Goal: Task Accomplishment & Management: Complete application form

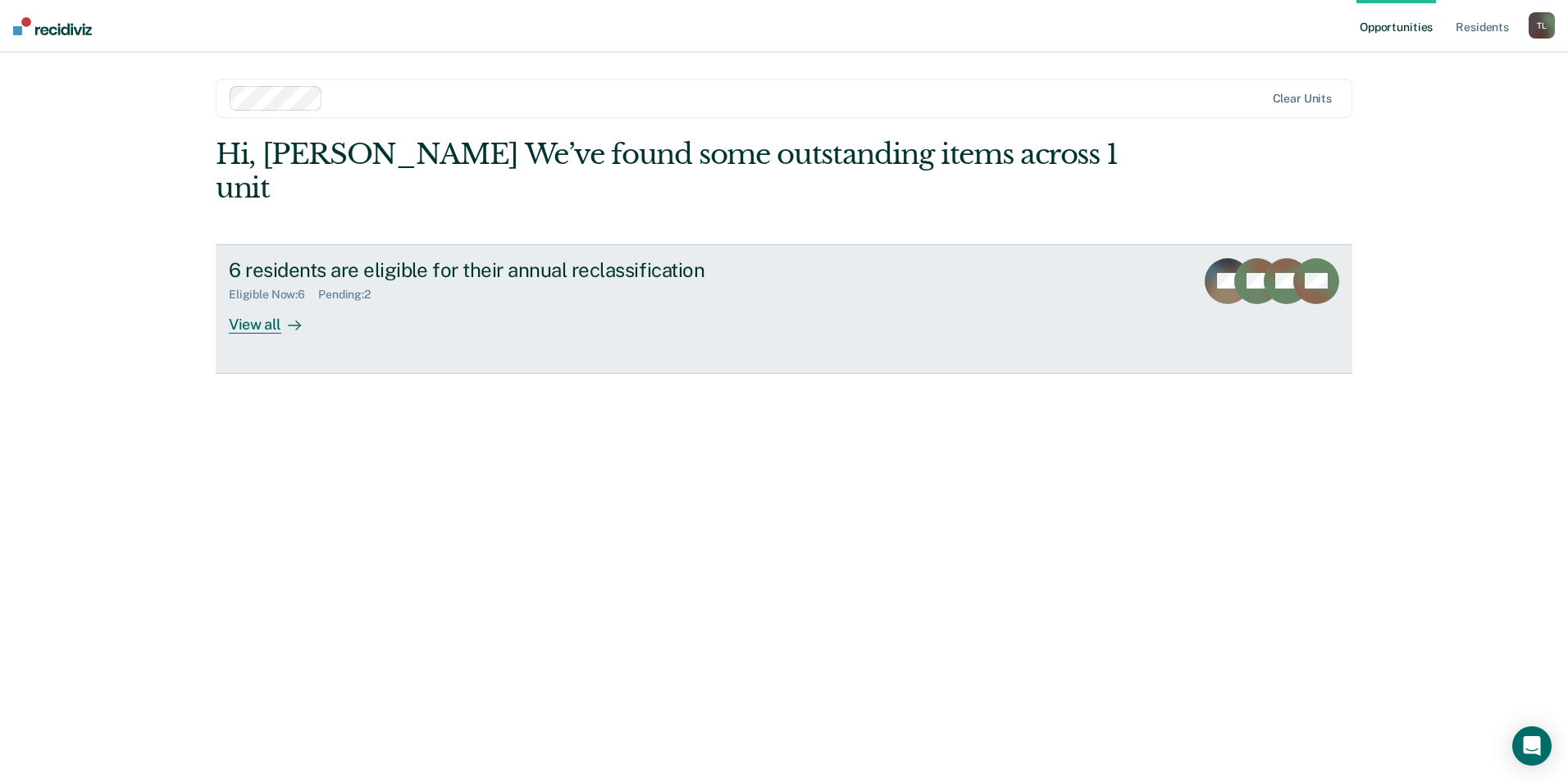
click at [257, 302] on div "View all" at bounding box center [275, 317] width 92 height 32
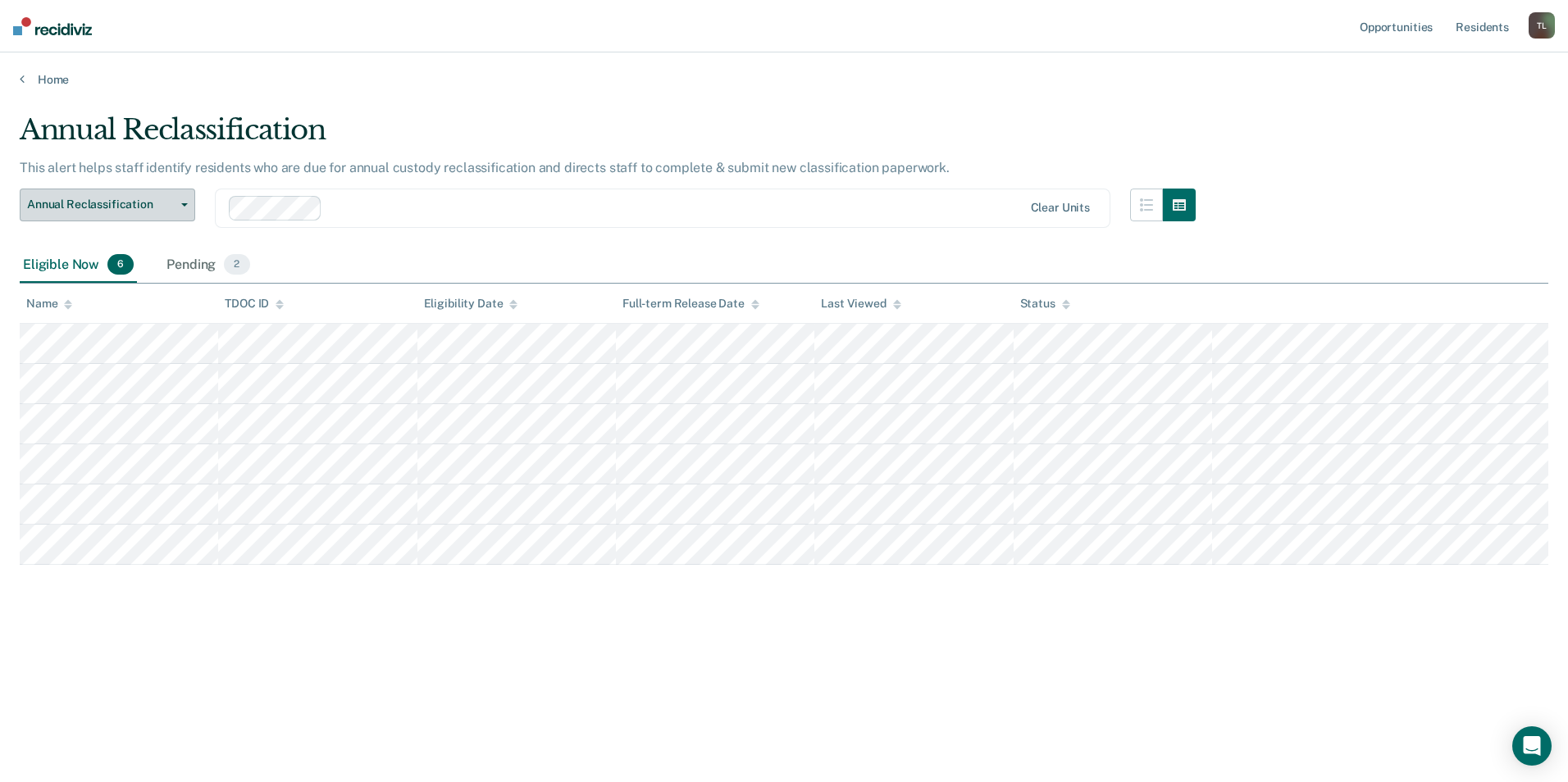
click at [183, 211] on button "Annual Reclassification" at bounding box center [107, 205] width 175 height 33
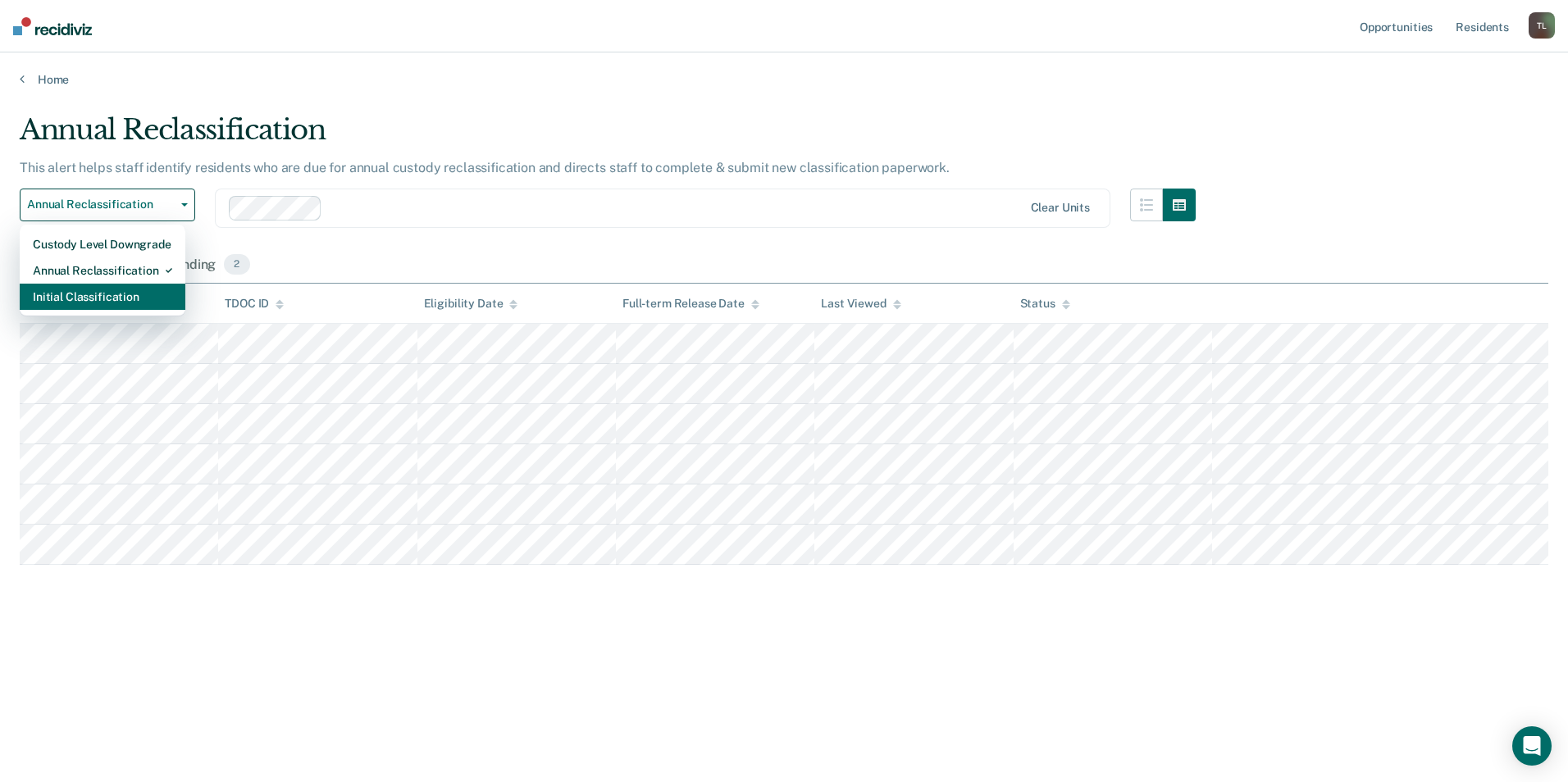
click at [125, 293] on div "Initial Classification" at bounding box center [103, 297] width 140 height 26
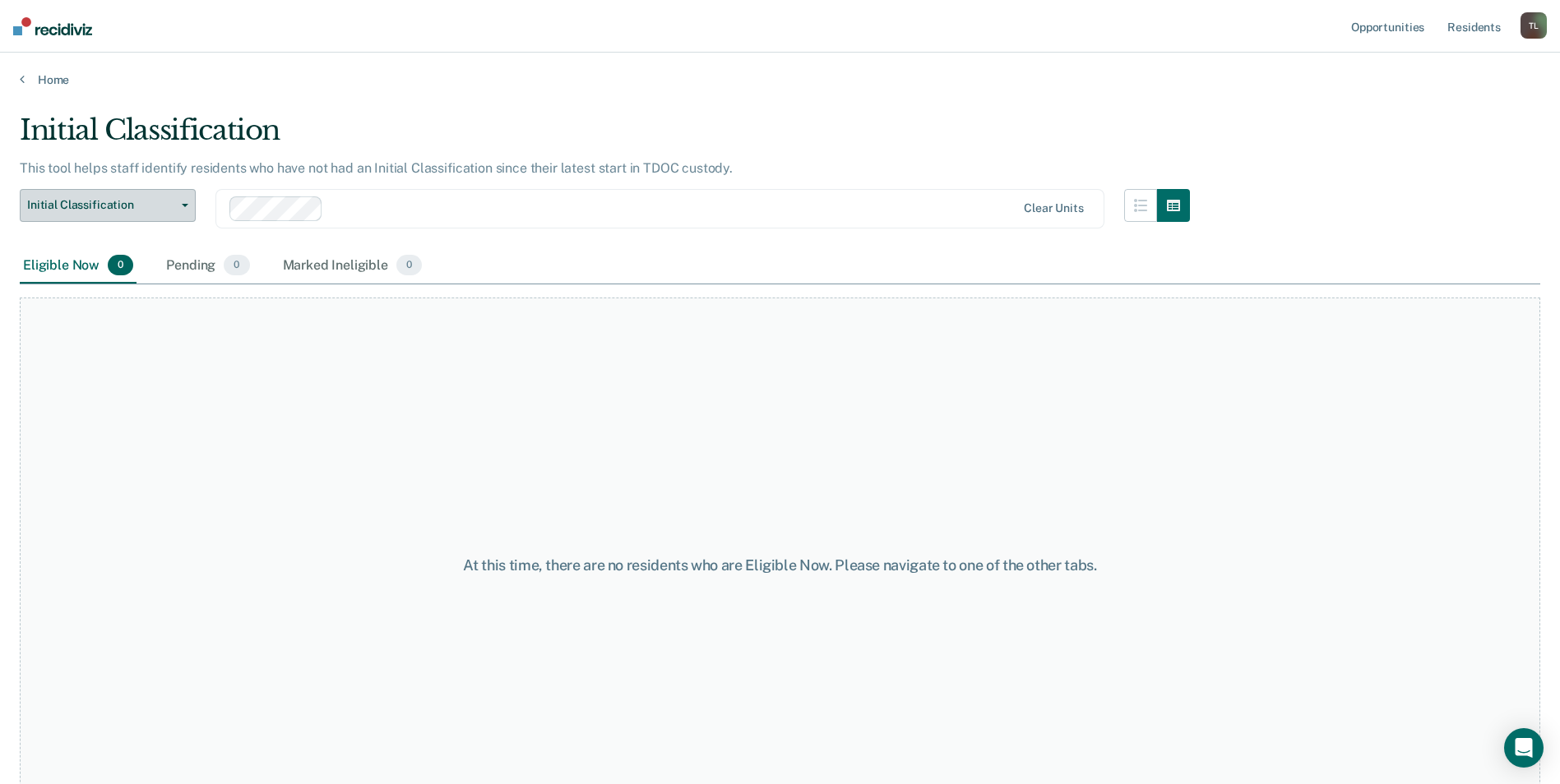
click at [186, 209] on button "Initial Classification" at bounding box center [107, 205] width 176 height 33
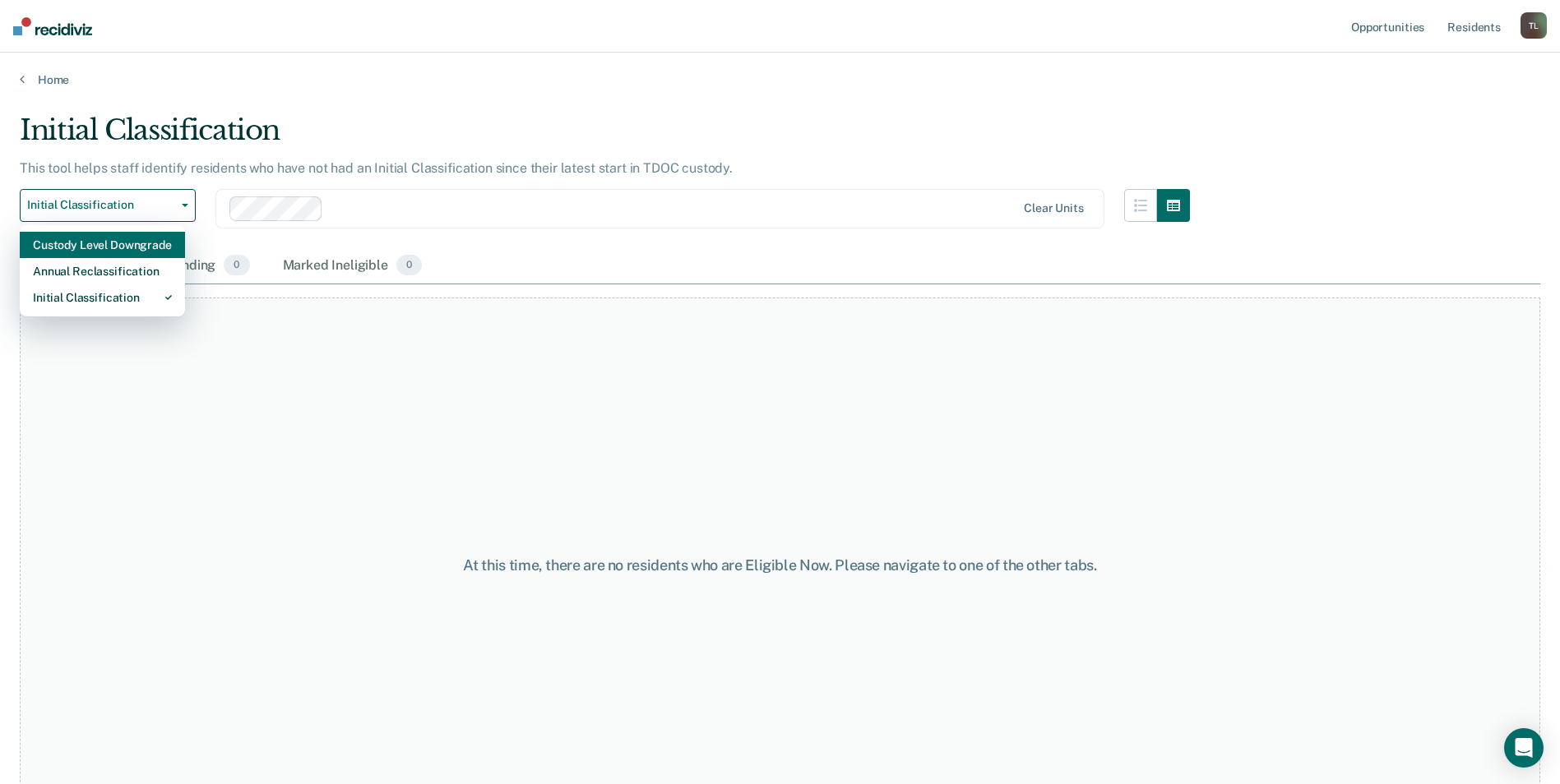
click at [126, 245] on div "Custody Level Downgrade" at bounding box center [102, 245] width 139 height 26
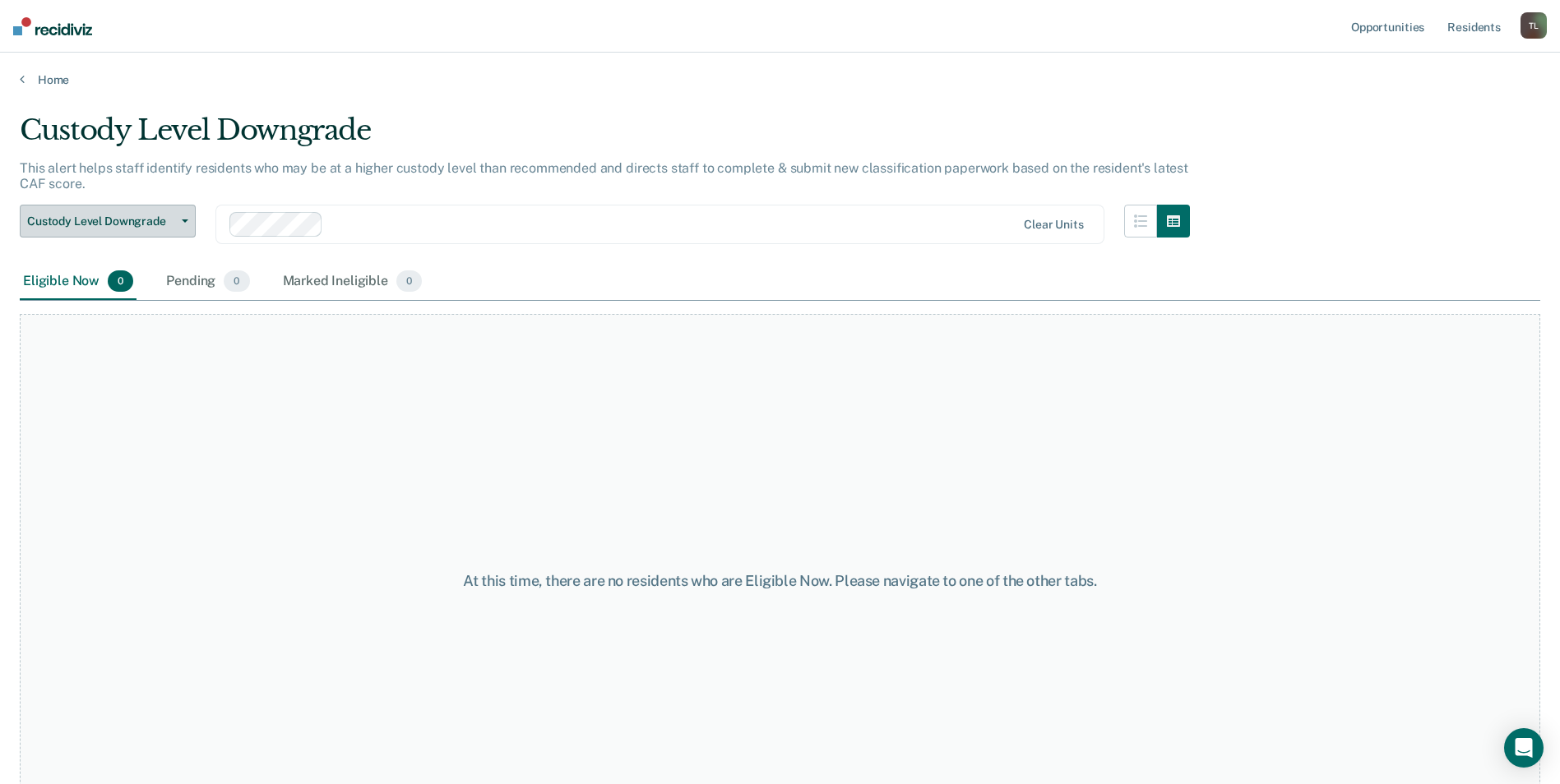
click at [188, 218] on button "Custody Level Downgrade" at bounding box center [107, 221] width 176 height 33
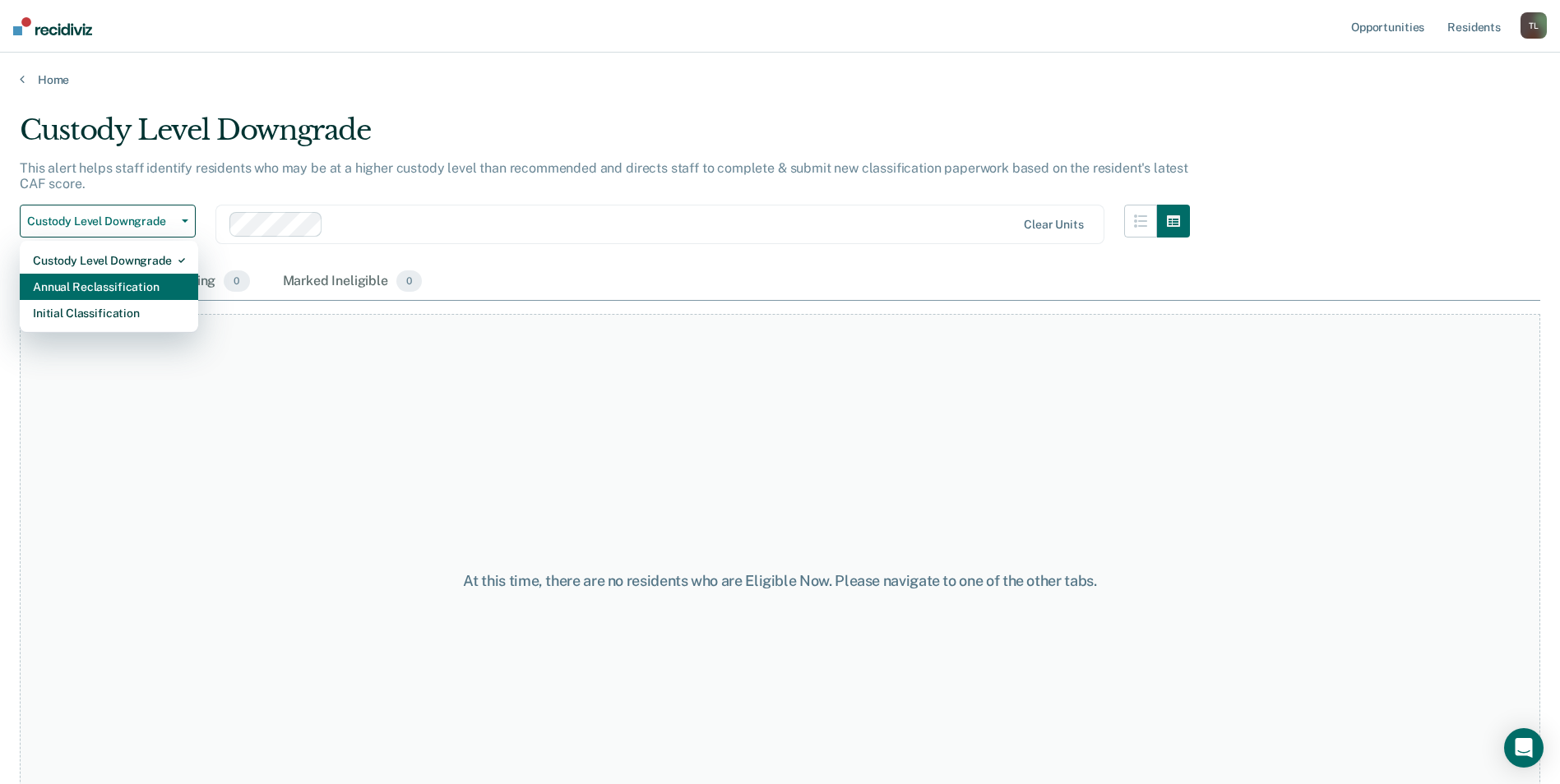
click at [149, 283] on div "Annual Reclassification" at bounding box center [109, 287] width 152 height 26
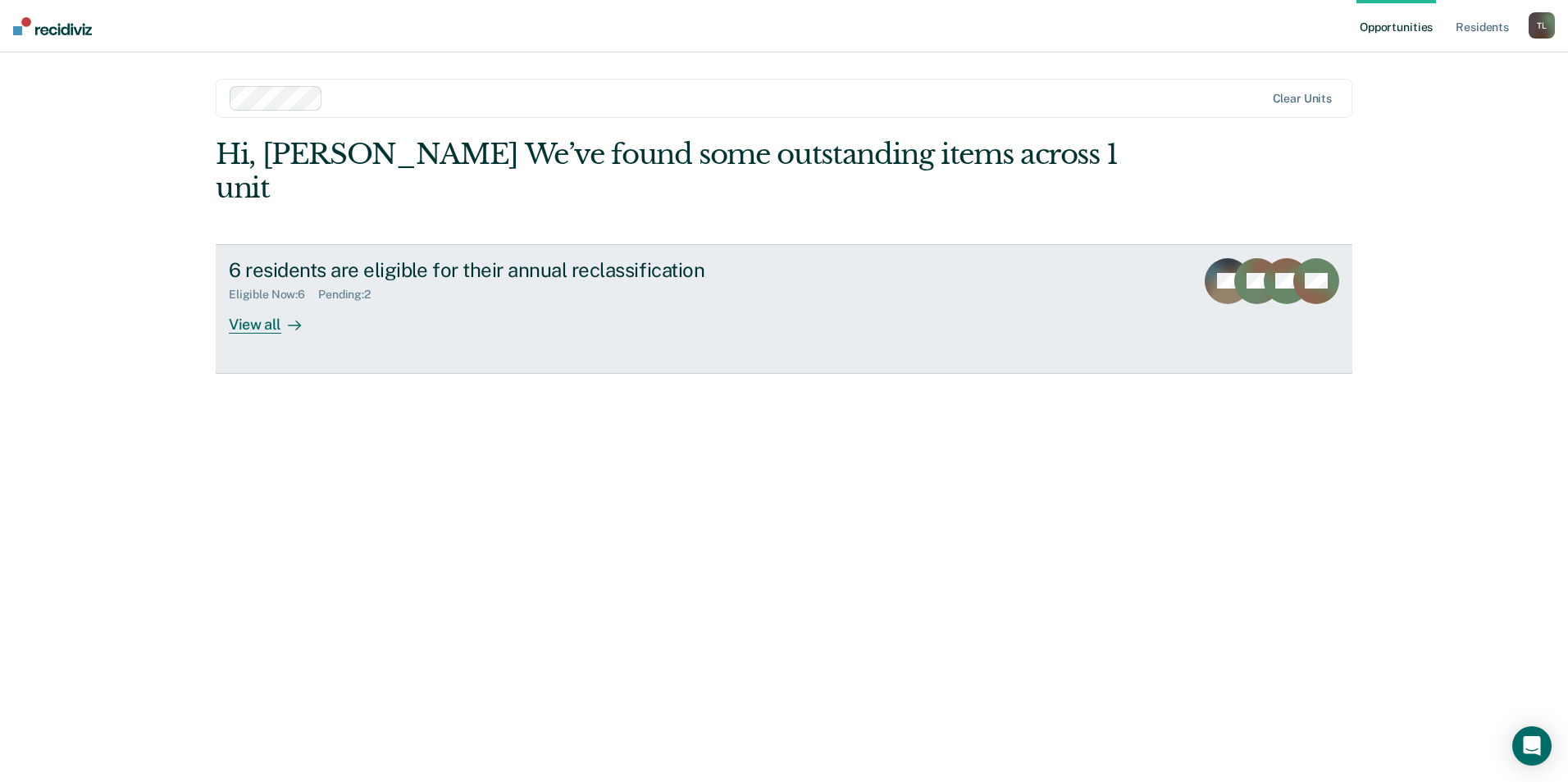
click at [249, 302] on div "View all" at bounding box center [275, 317] width 92 height 32
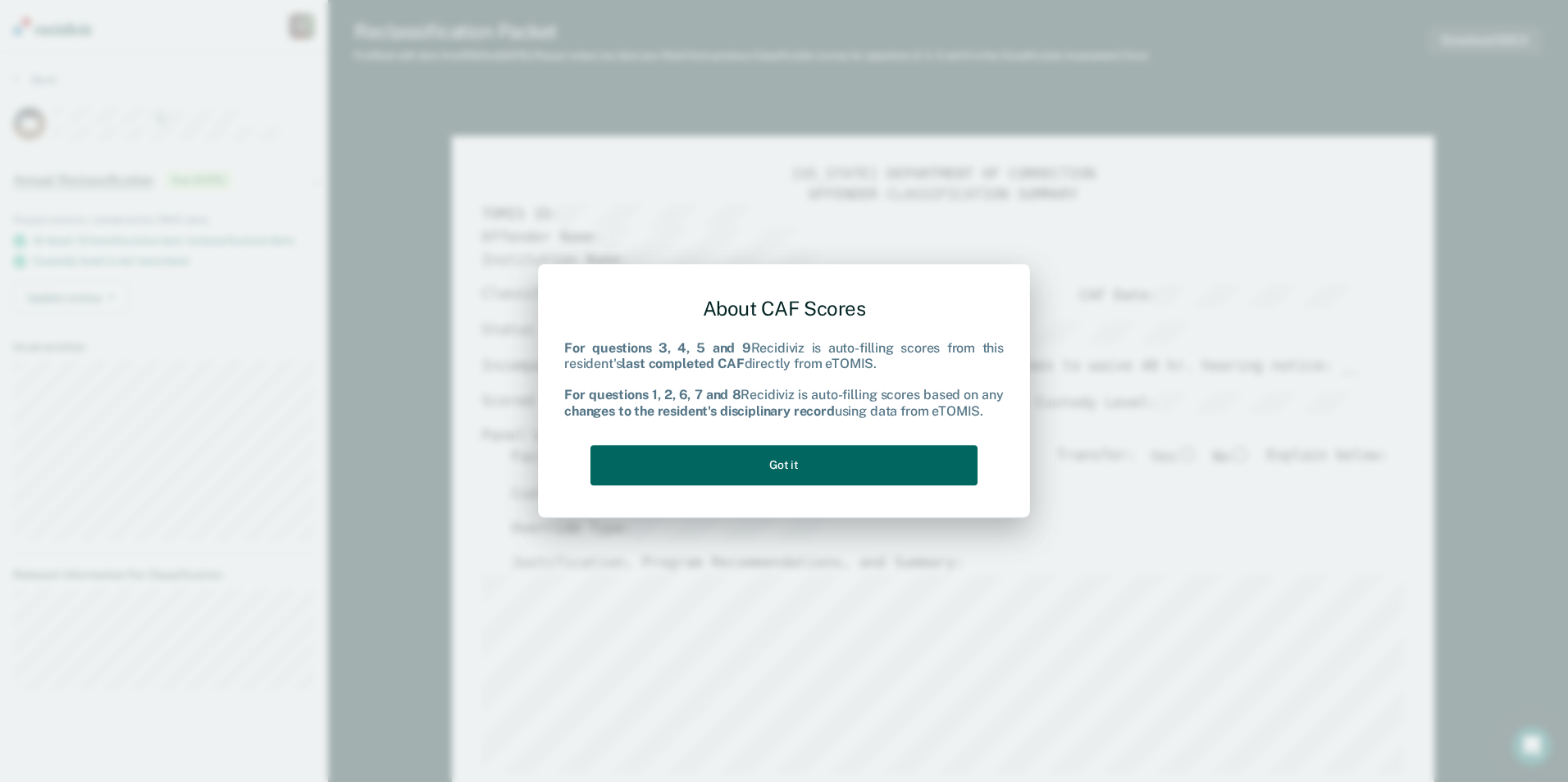
click at [794, 459] on button "Got it" at bounding box center [784, 465] width 387 height 40
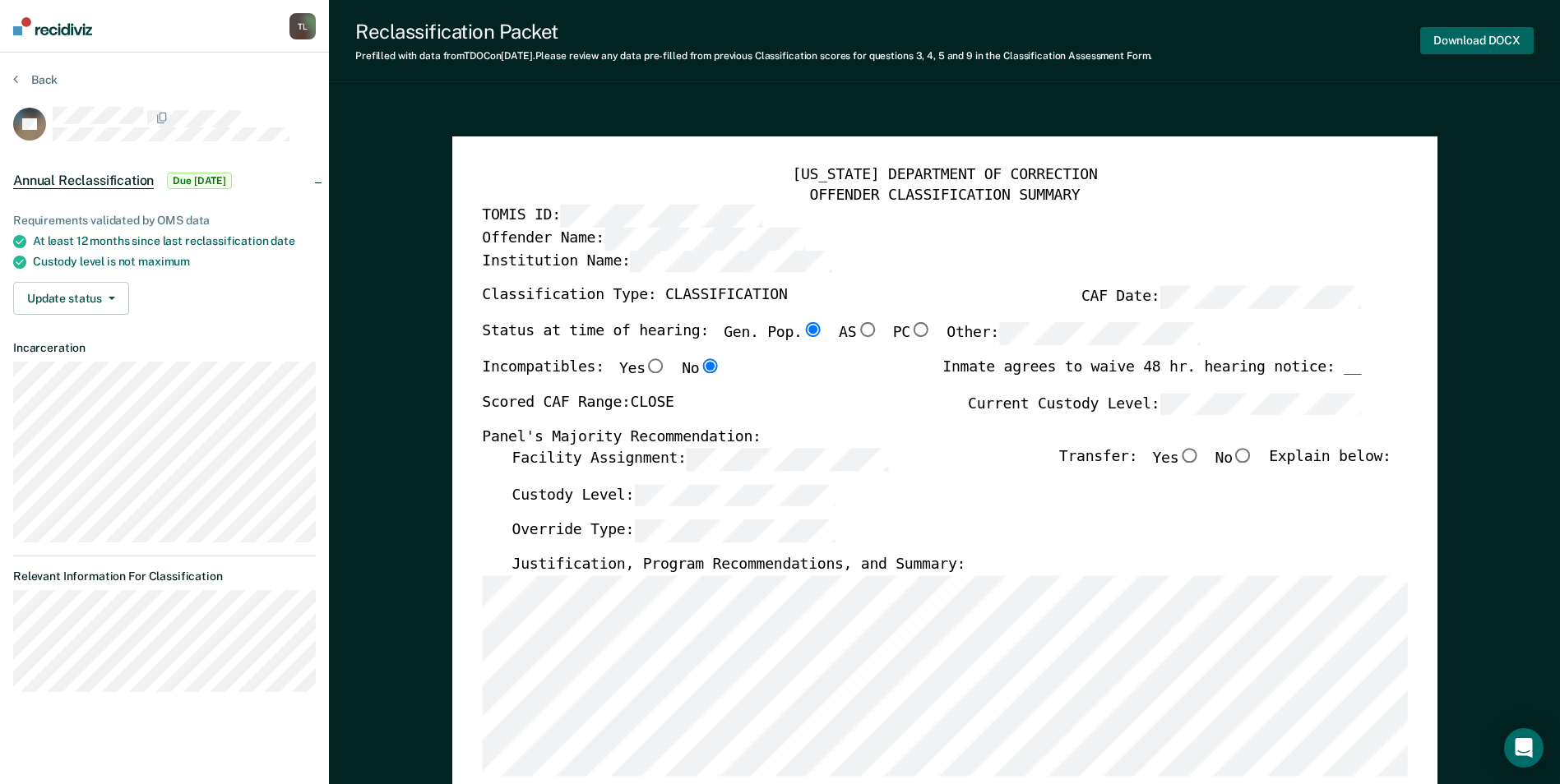
click at [1466, 42] on button "Download DOCX" at bounding box center [1477, 40] width 114 height 27
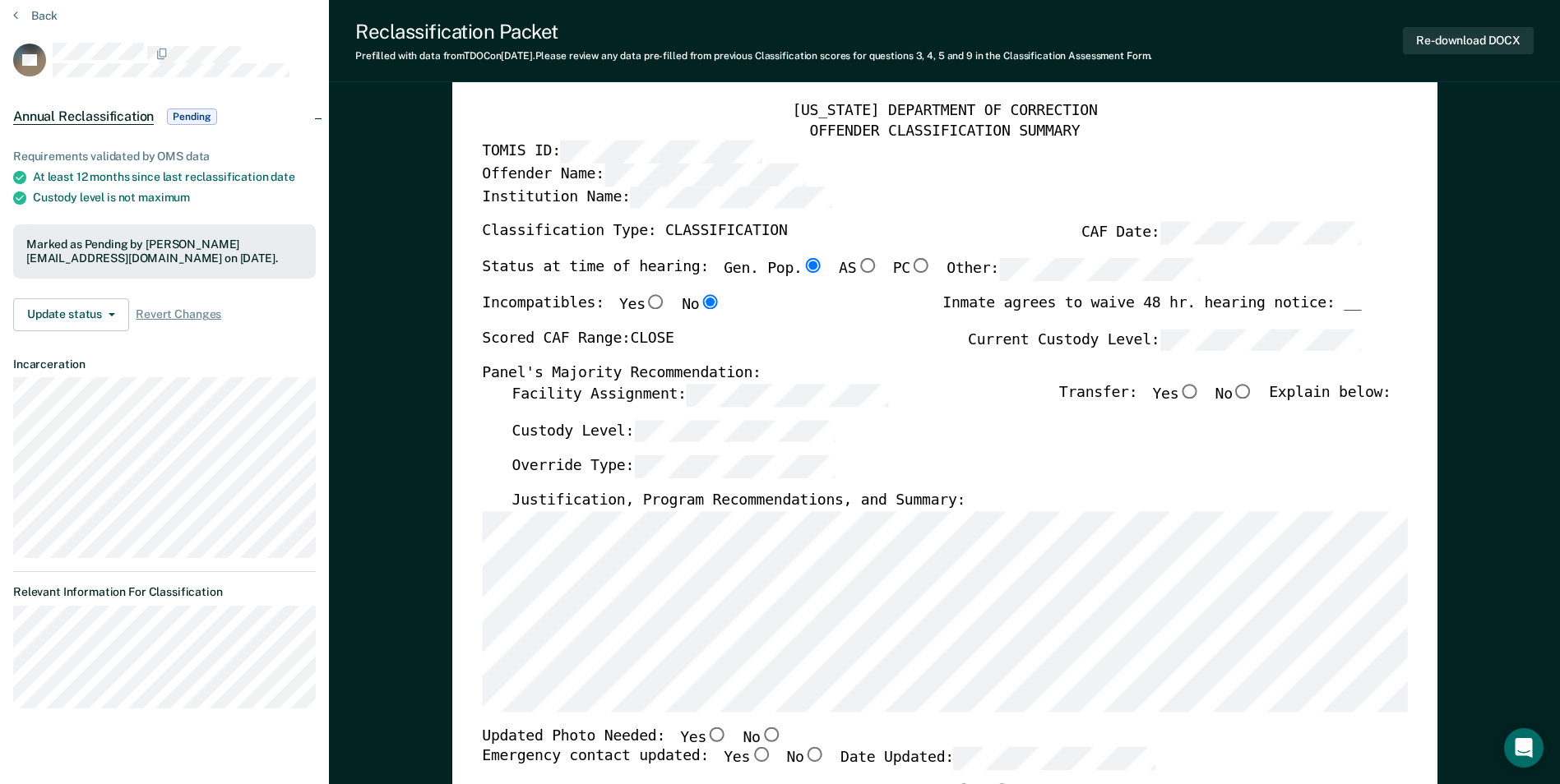
scroll to position [164, 0]
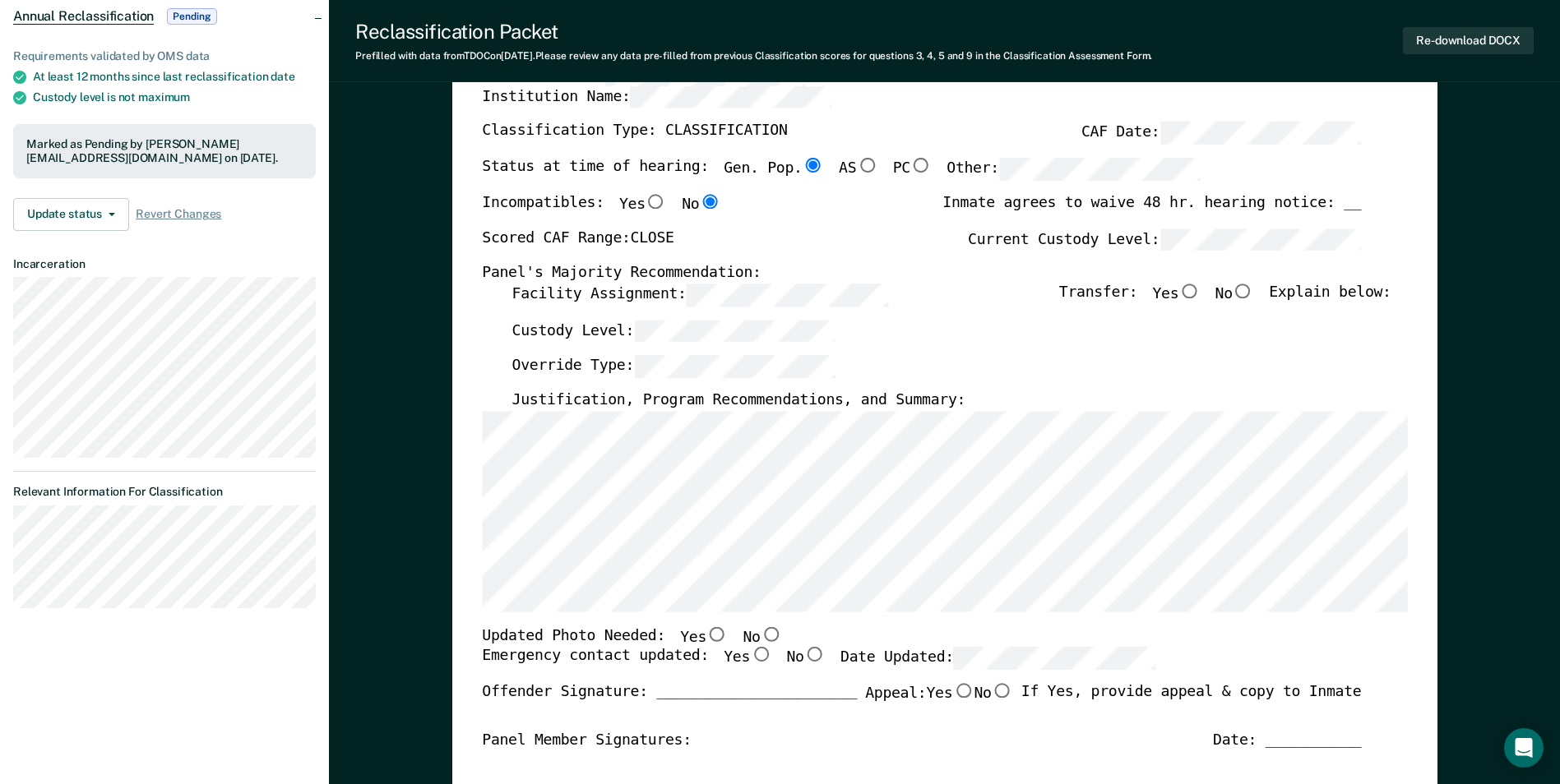
click at [707, 636] on input "Yes" at bounding box center [717, 634] width 21 height 15
type textarea "x"
radio input "true"
click at [750, 655] on input "Yes" at bounding box center [761, 655] width 21 height 15
type textarea "x"
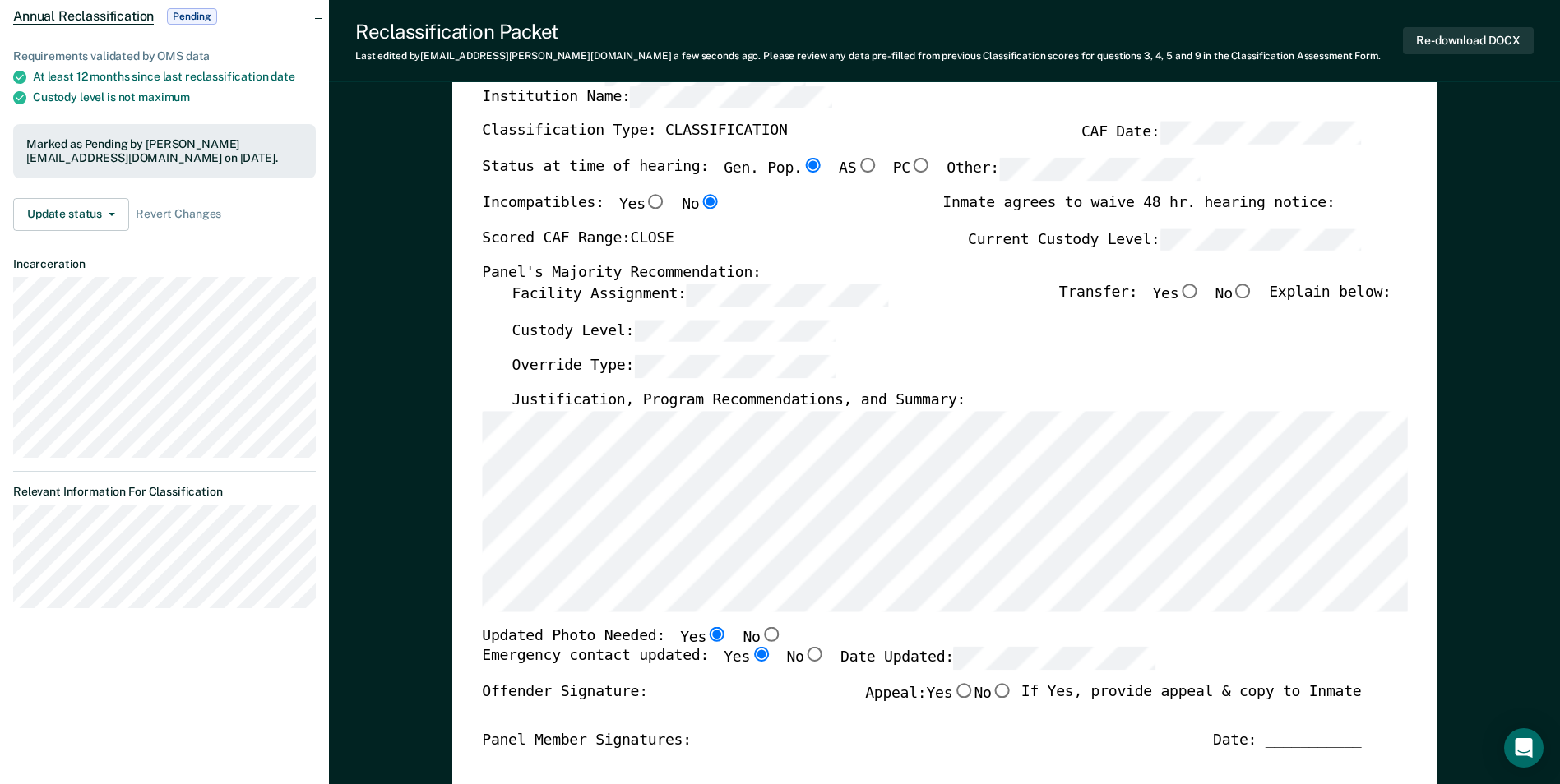
radio input "true"
click at [1254, 290] on input "No" at bounding box center [1243, 291] width 21 height 15
type textarea "x"
radio input "true"
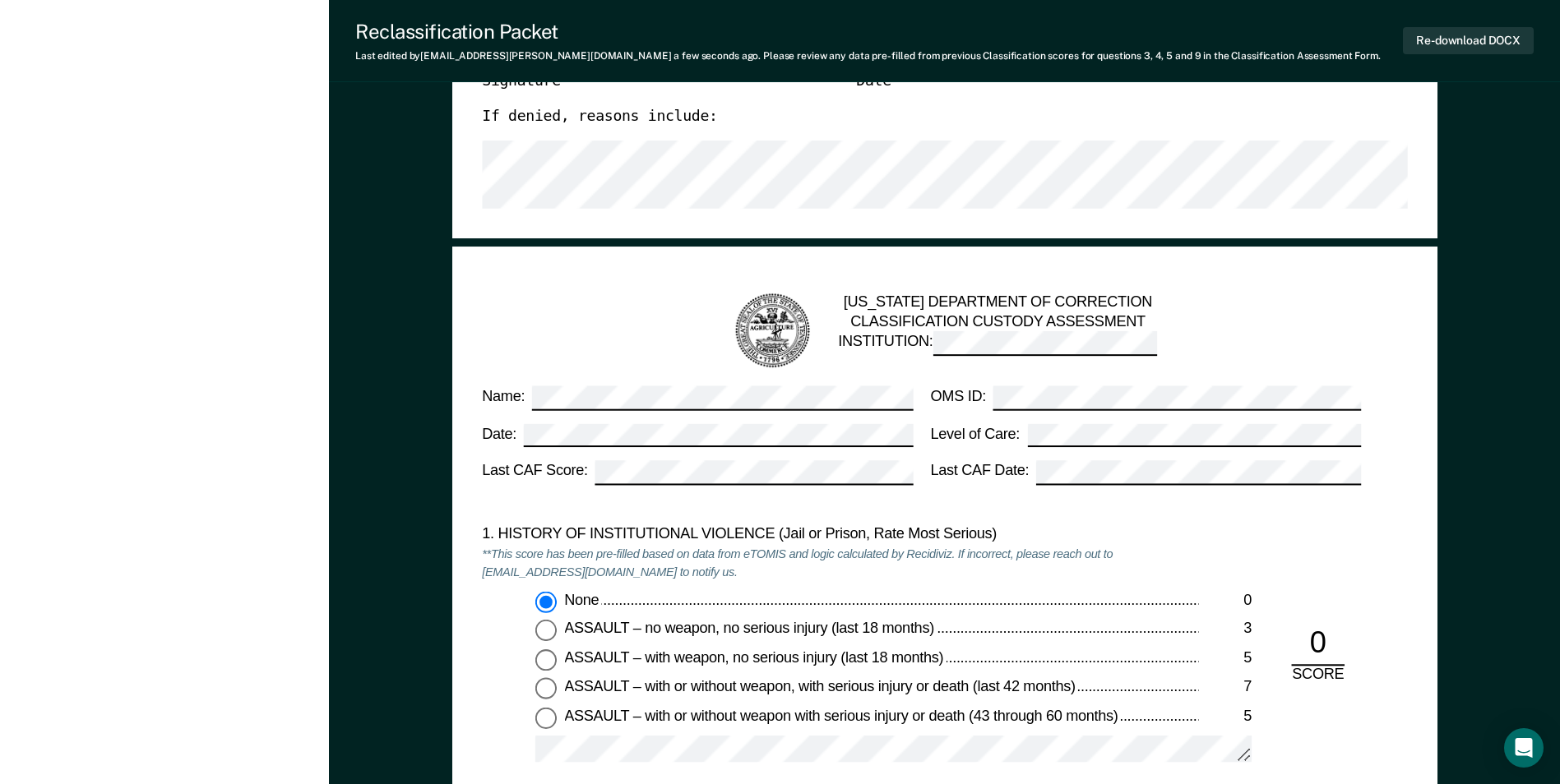
scroll to position [1151, 0]
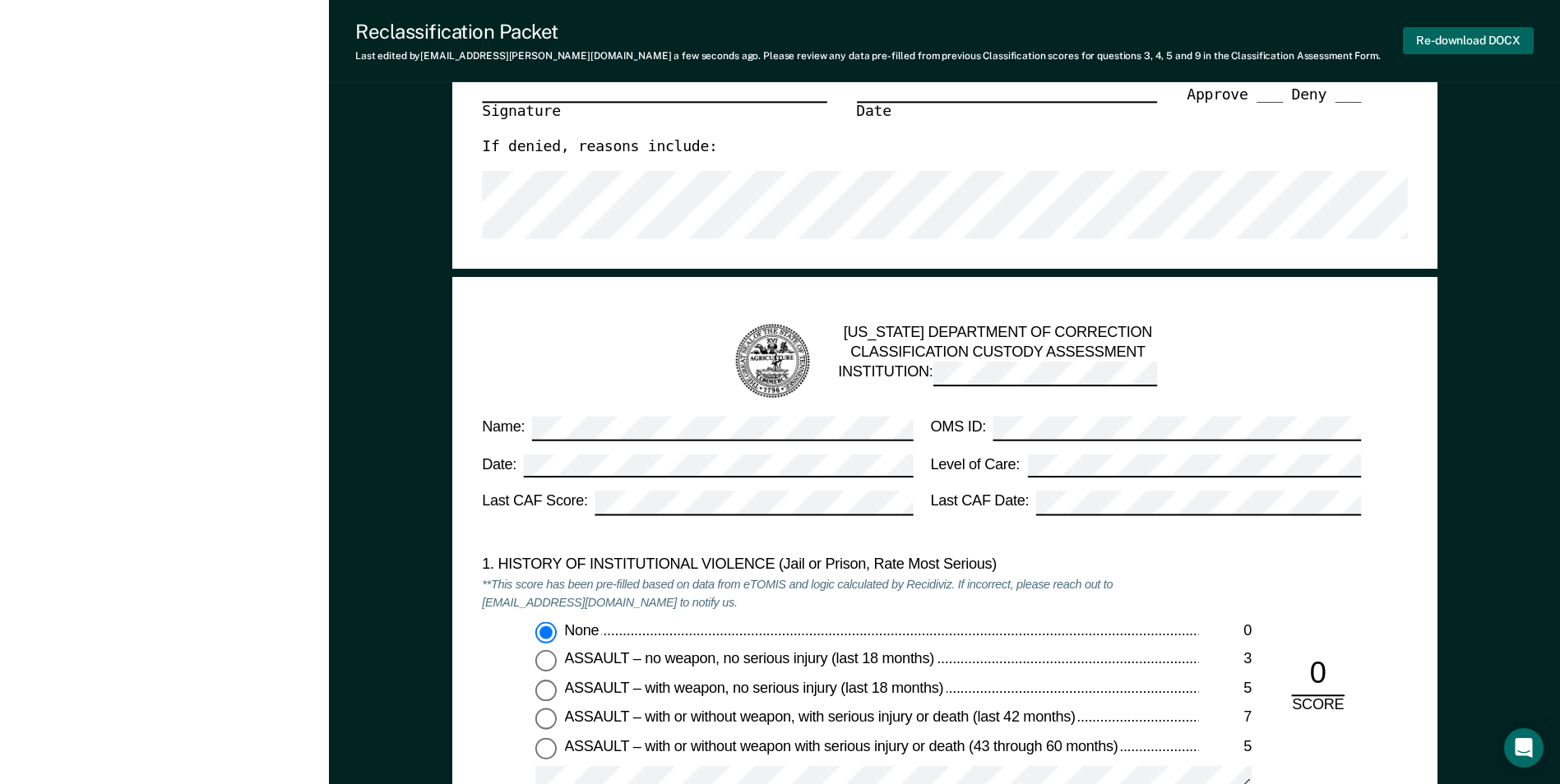
click at [1447, 39] on button "Re-download DOCX" at bounding box center [1468, 40] width 131 height 27
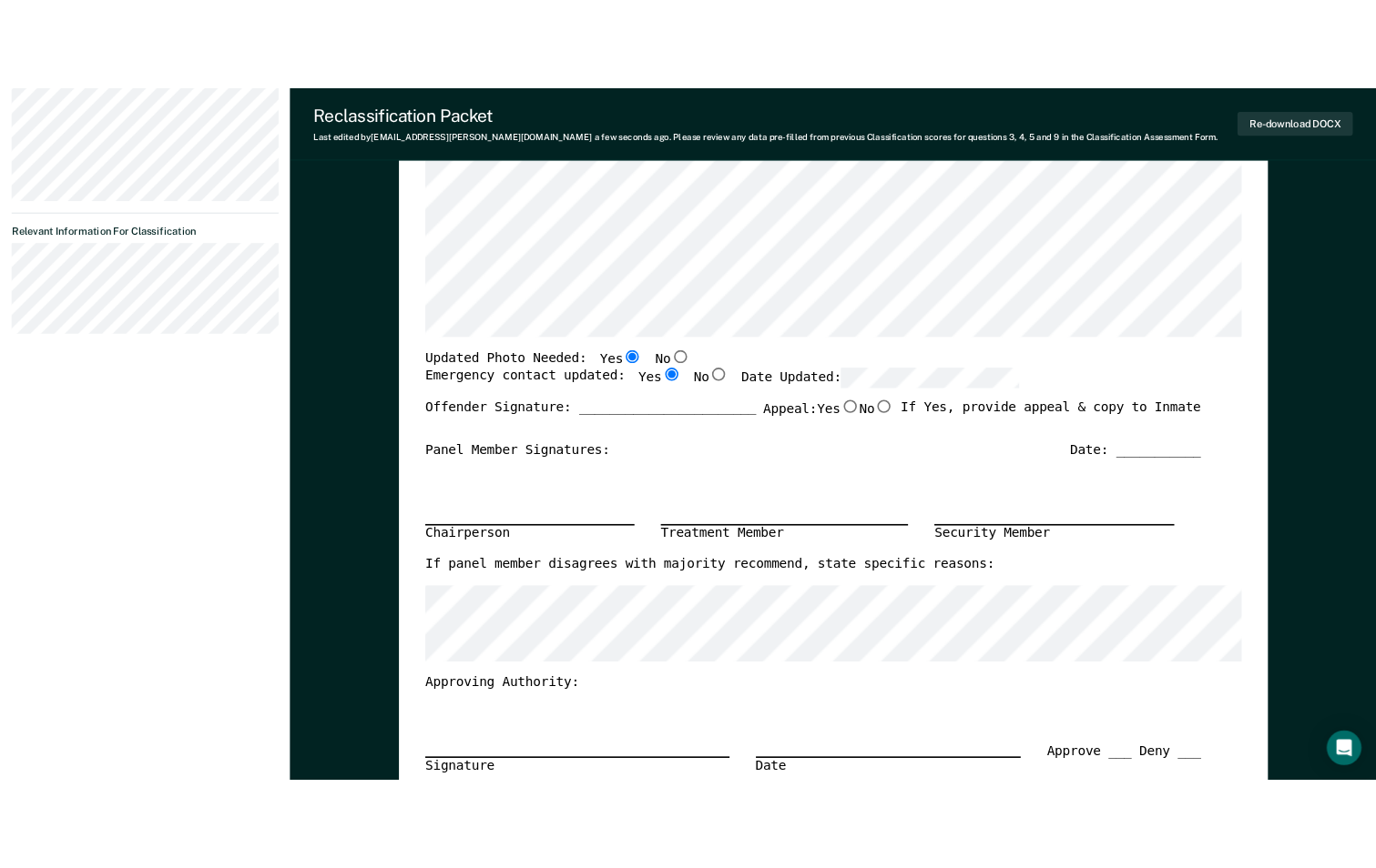
scroll to position [546, 0]
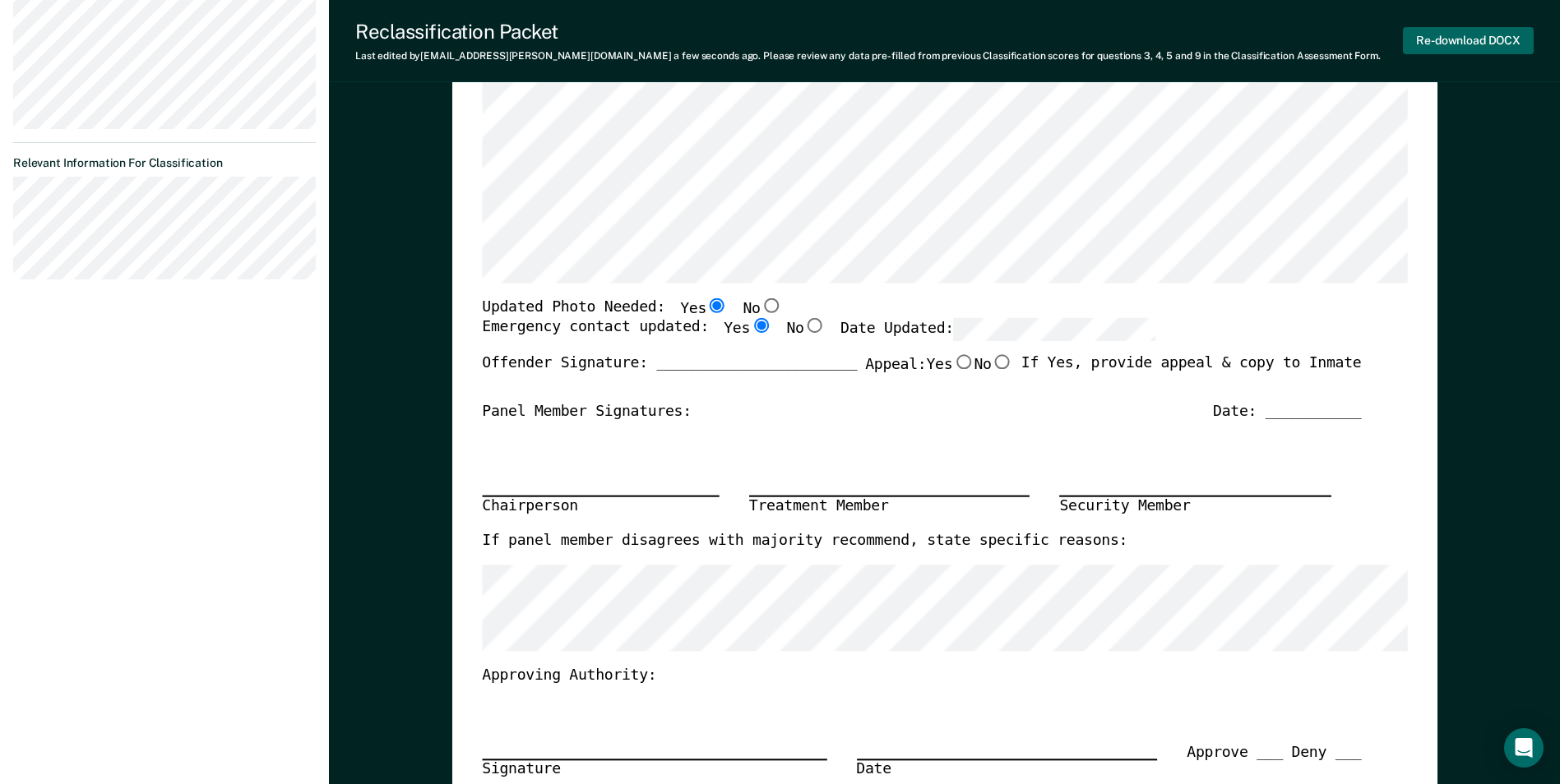
click at [1465, 42] on button "Re-download DOCX" at bounding box center [1468, 40] width 131 height 27
type textarea "x"
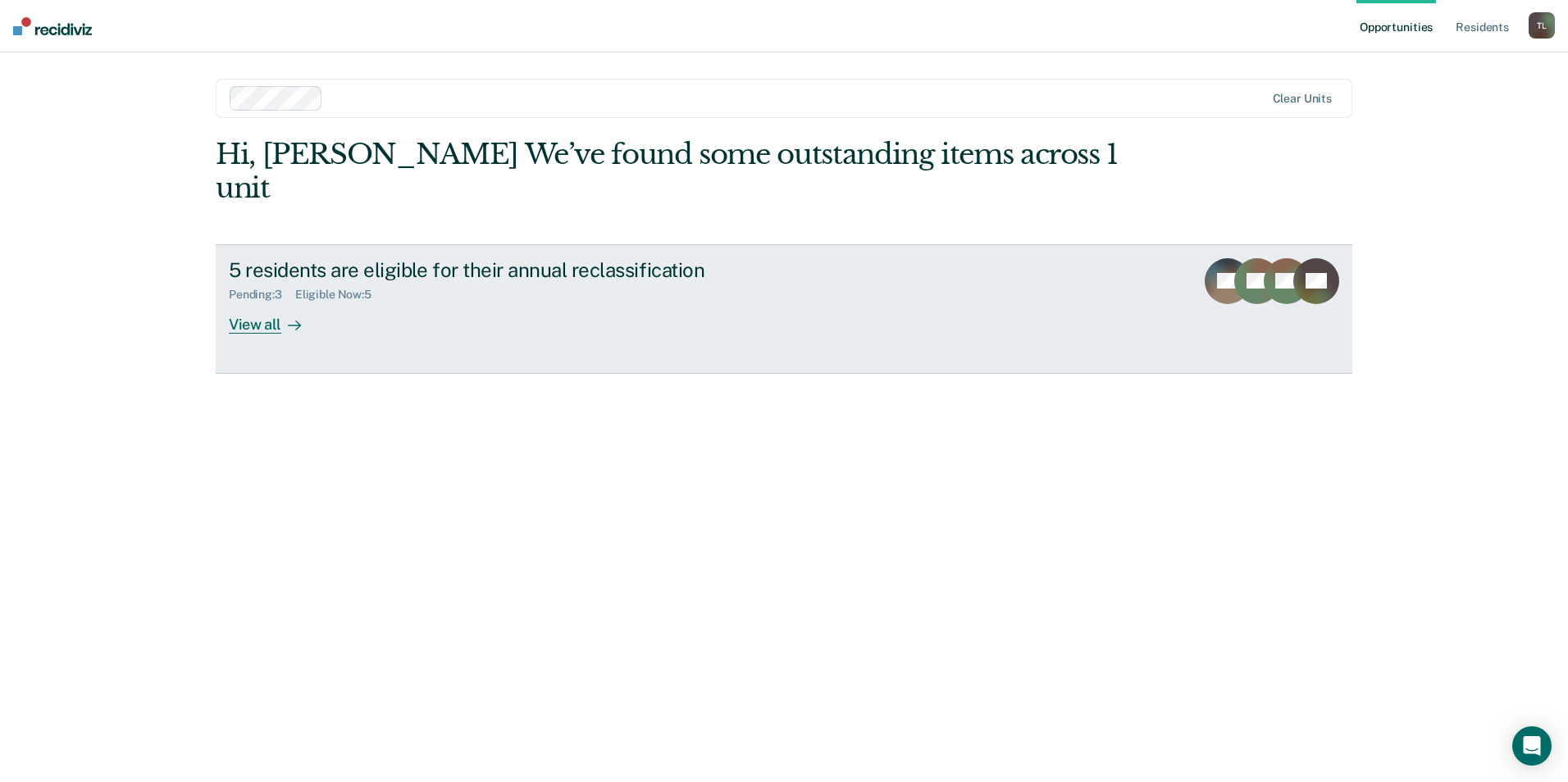
click at [275, 302] on div "View all" at bounding box center [275, 317] width 92 height 32
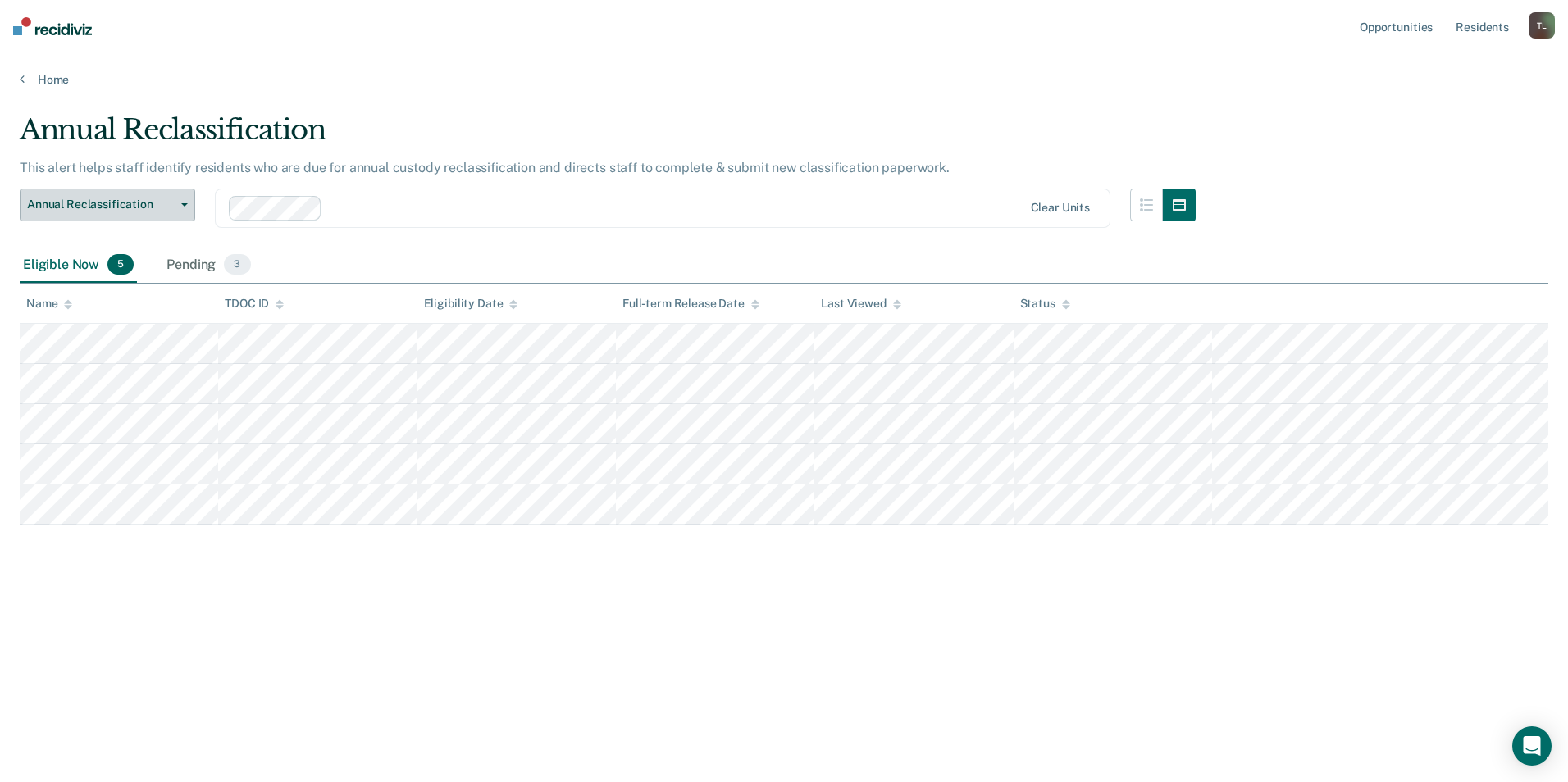
click at [176, 206] on button "Annual Reclassification" at bounding box center [107, 205] width 175 height 33
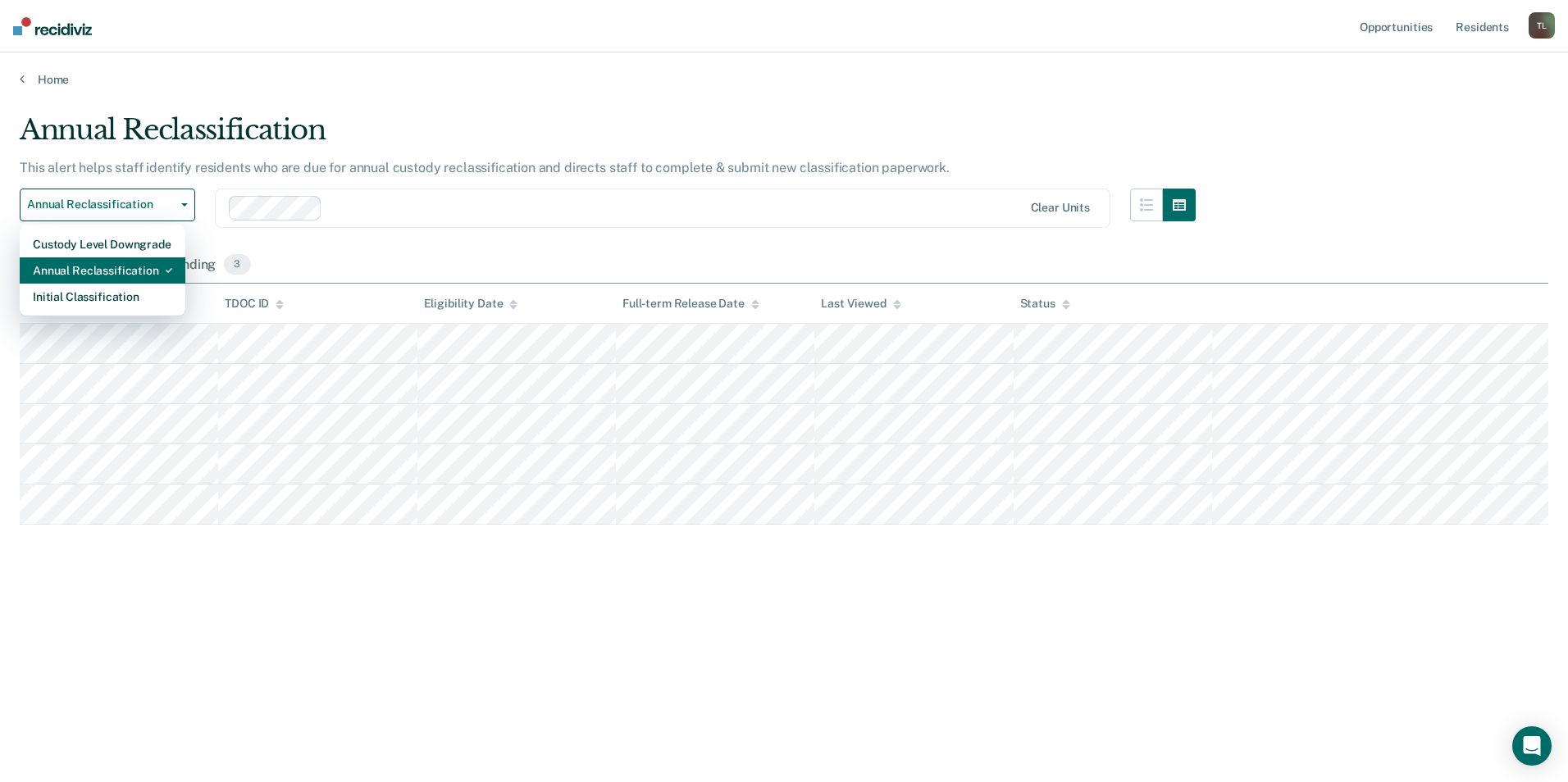
click at [136, 260] on div "Annual Reclassification" at bounding box center [103, 271] width 140 height 26
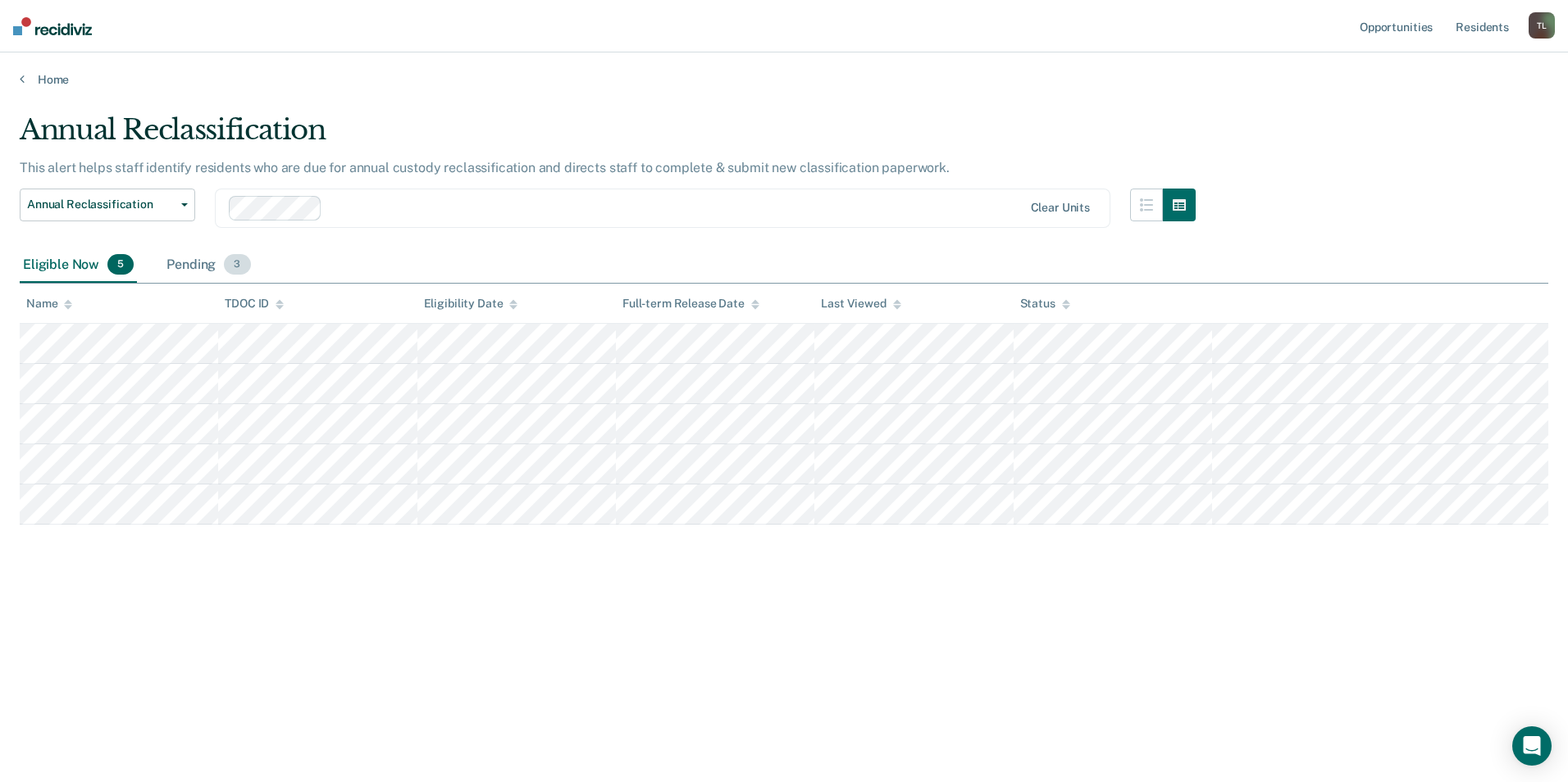
click at [233, 265] on span "3" at bounding box center [237, 265] width 26 height 21
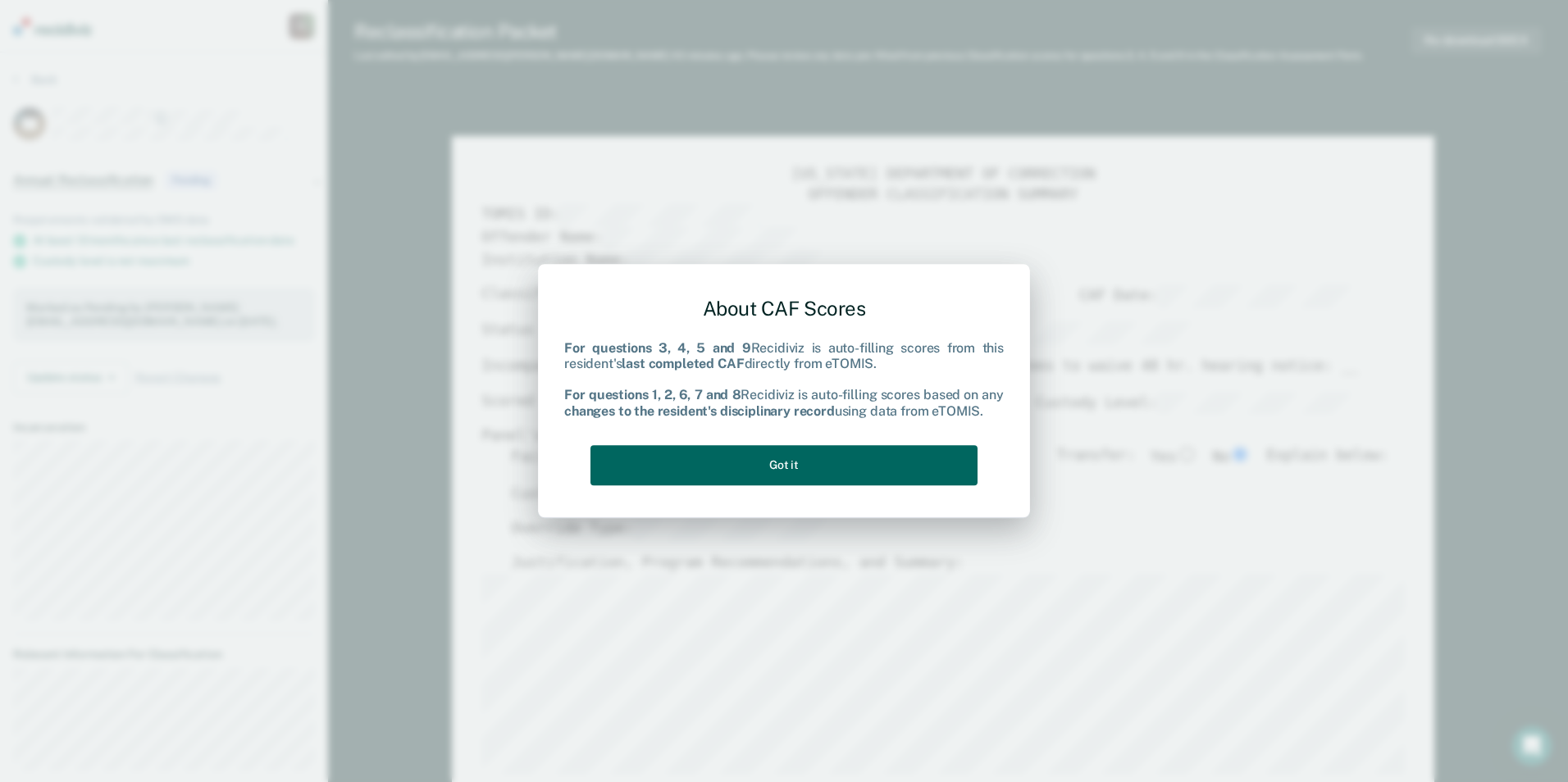
click at [809, 466] on button "Got it" at bounding box center [784, 465] width 387 height 40
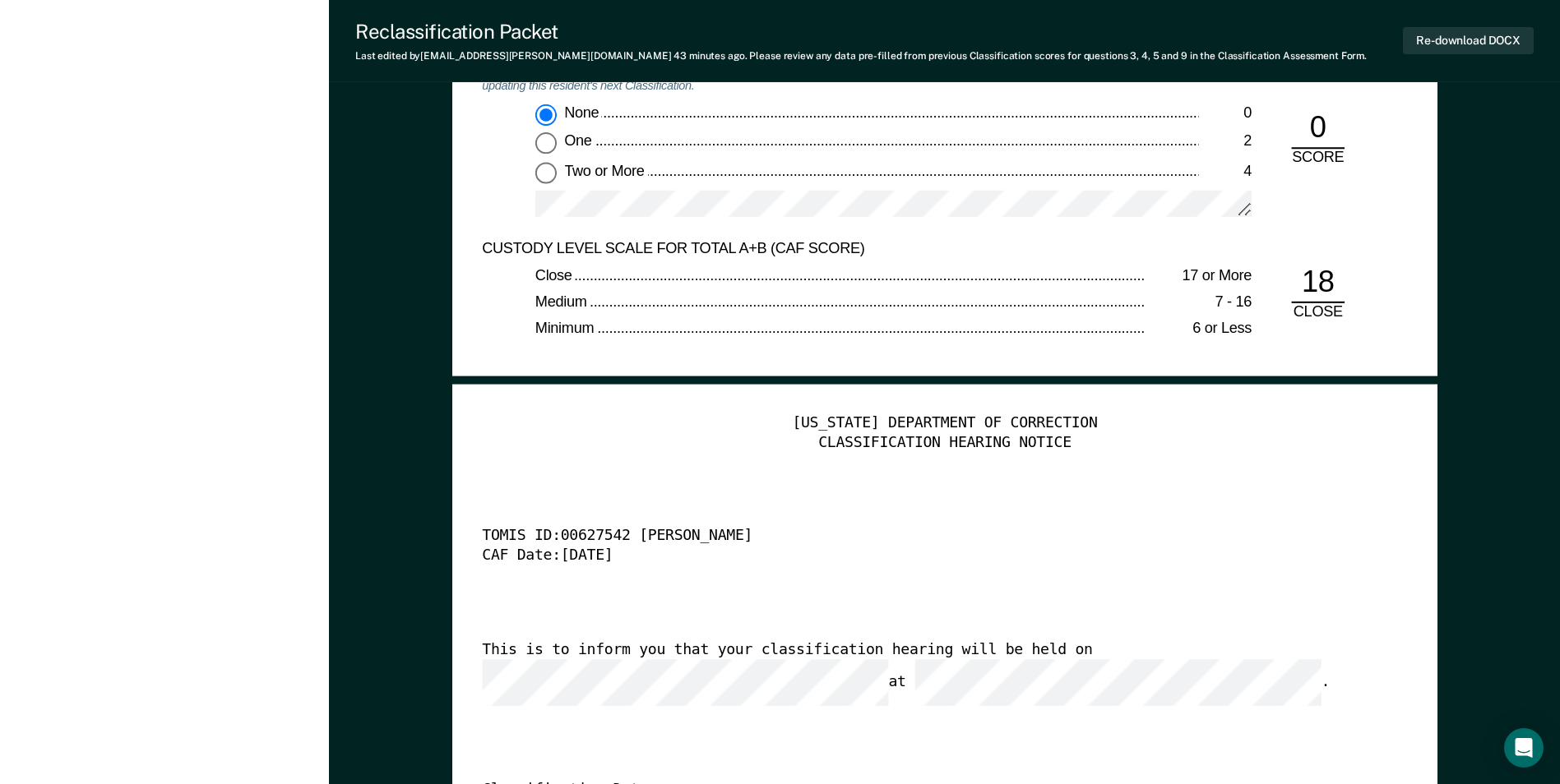
scroll to position [4110, 0]
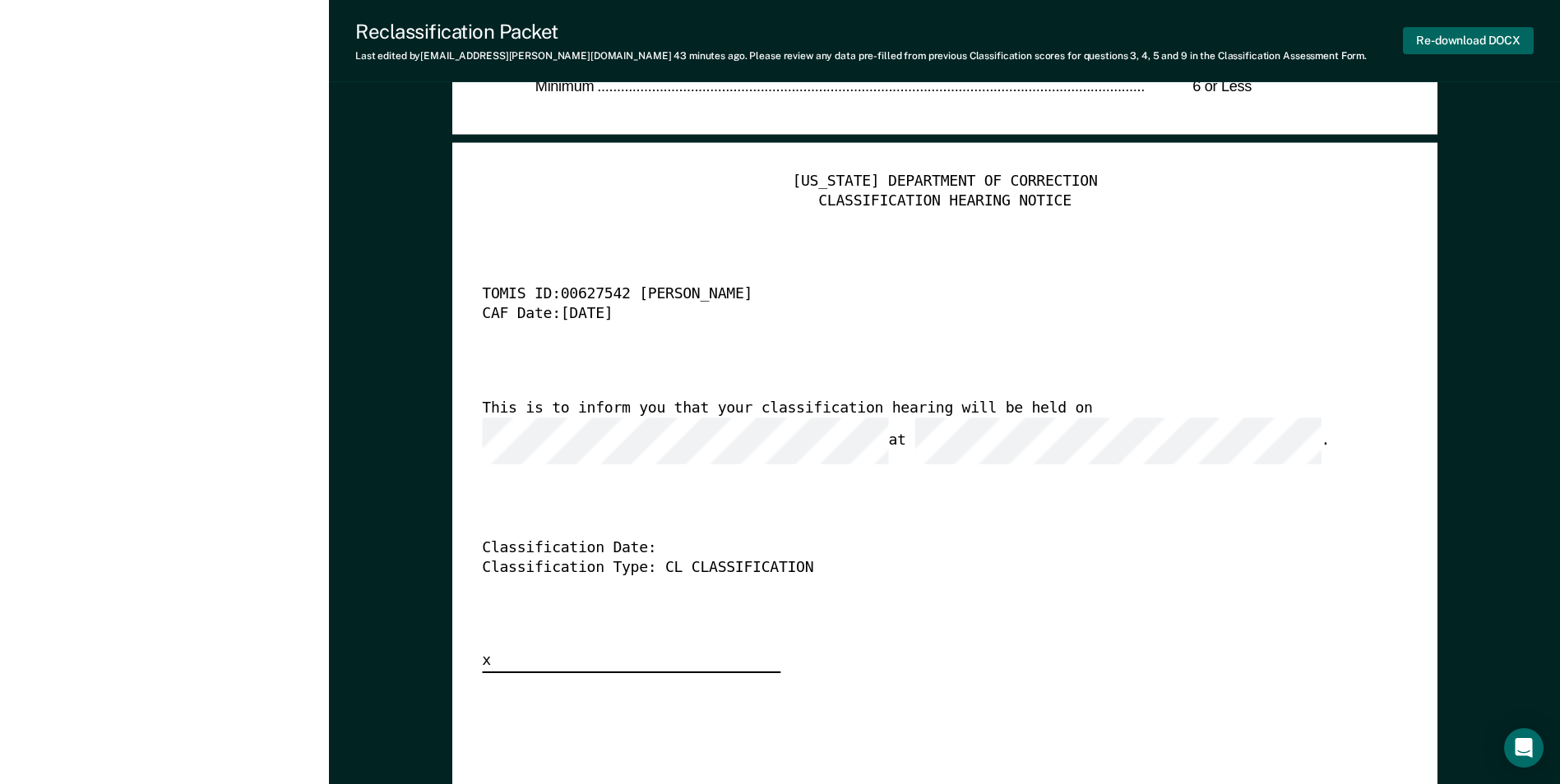
click at [1463, 35] on button "Re-download DOCX" at bounding box center [1468, 40] width 131 height 27
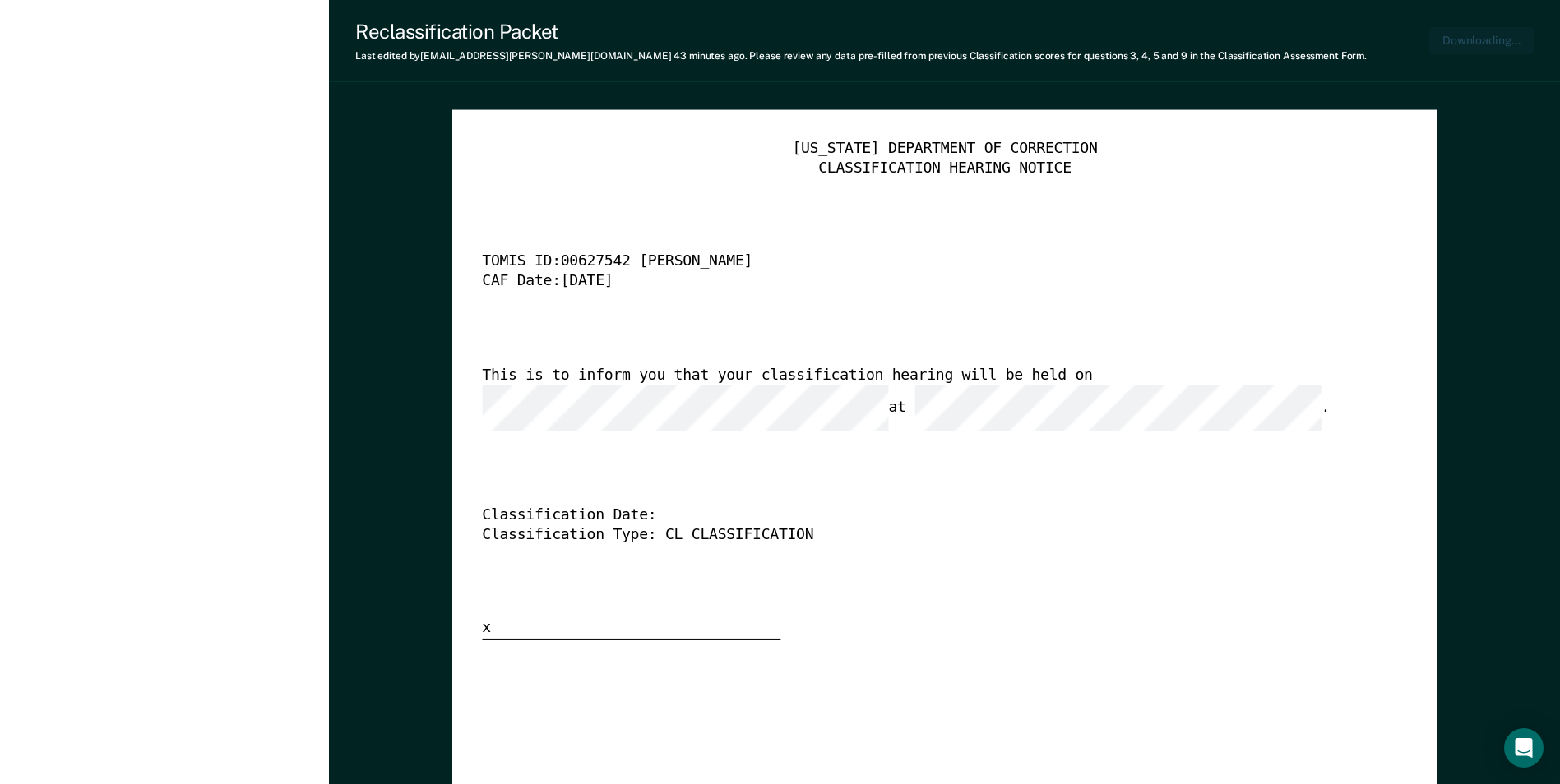
type textarea "x"
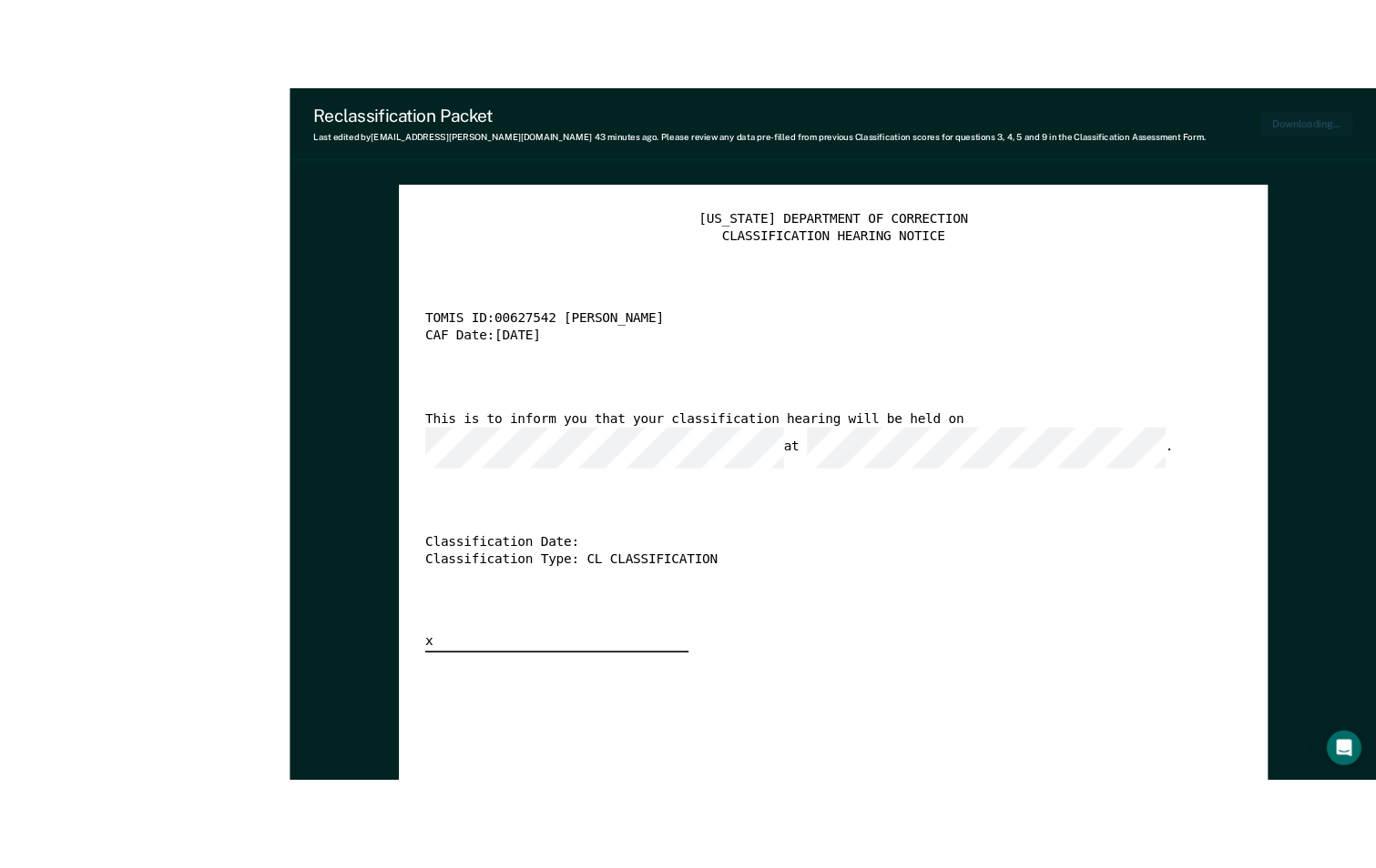
scroll to position [3895, 0]
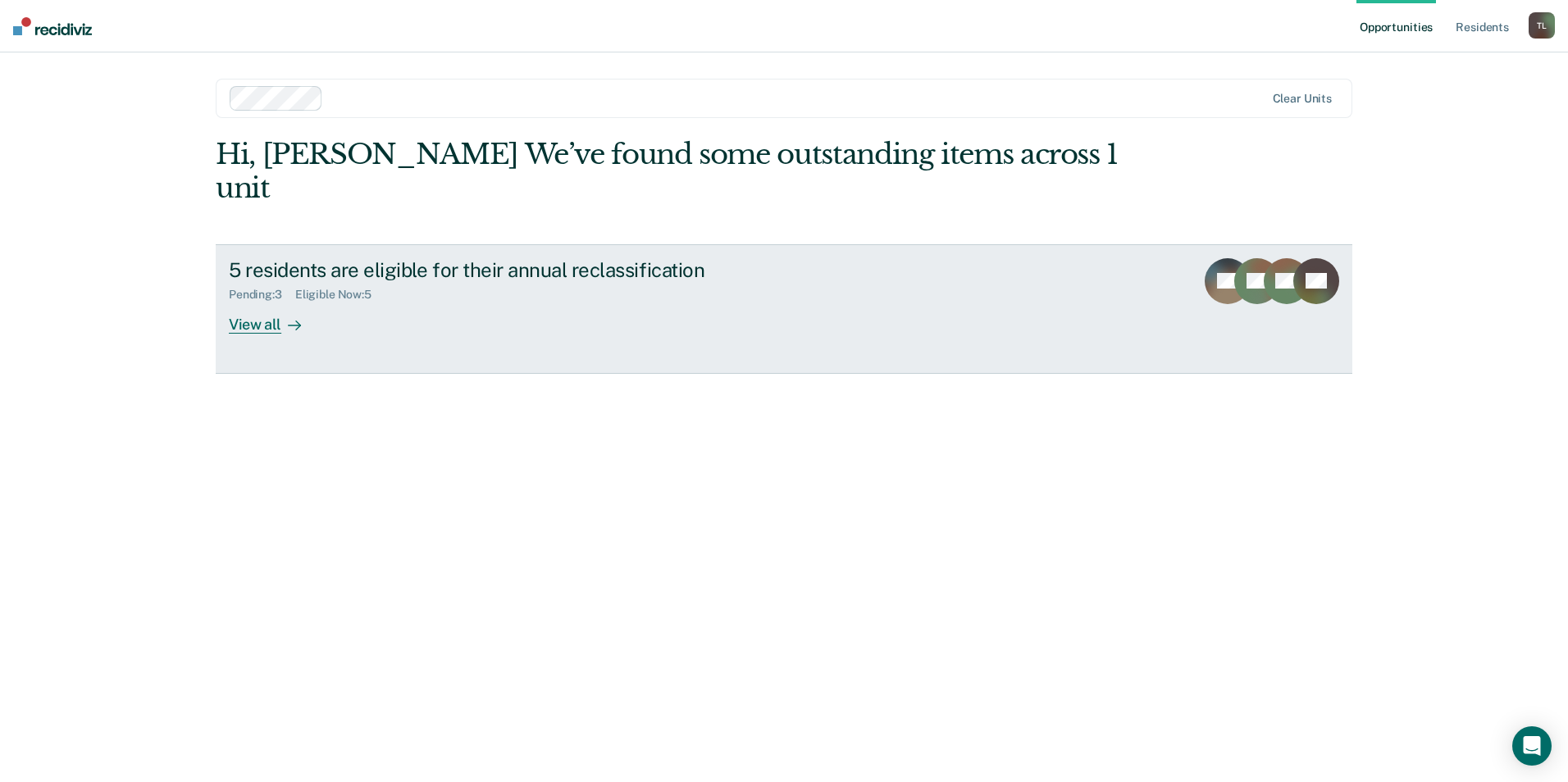
click at [251, 302] on div "View all" at bounding box center [275, 317] width 92 height 32
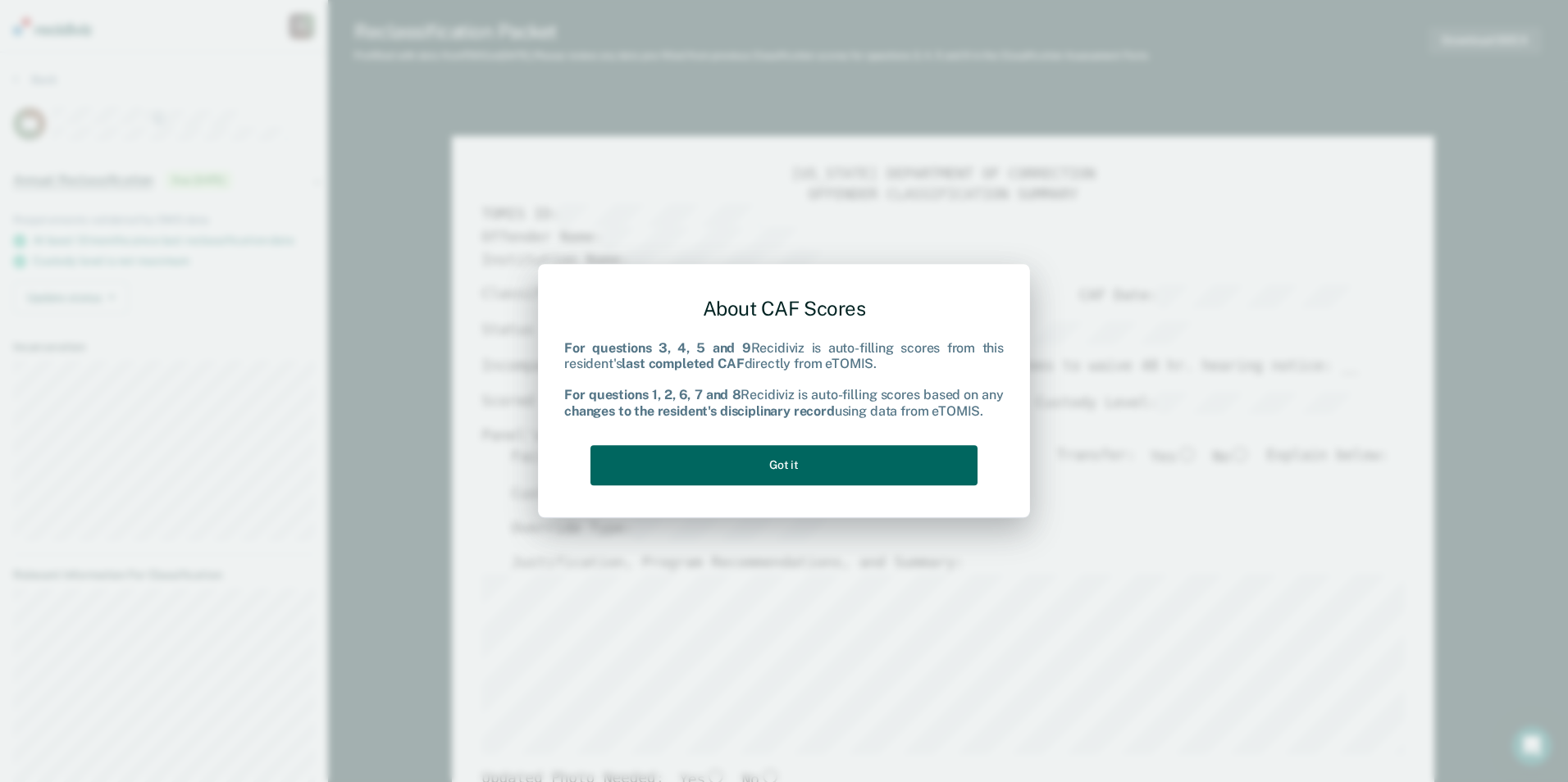
click at [776, 463] on button "Got it" at bounding box center [784, 465] width 387 height 40
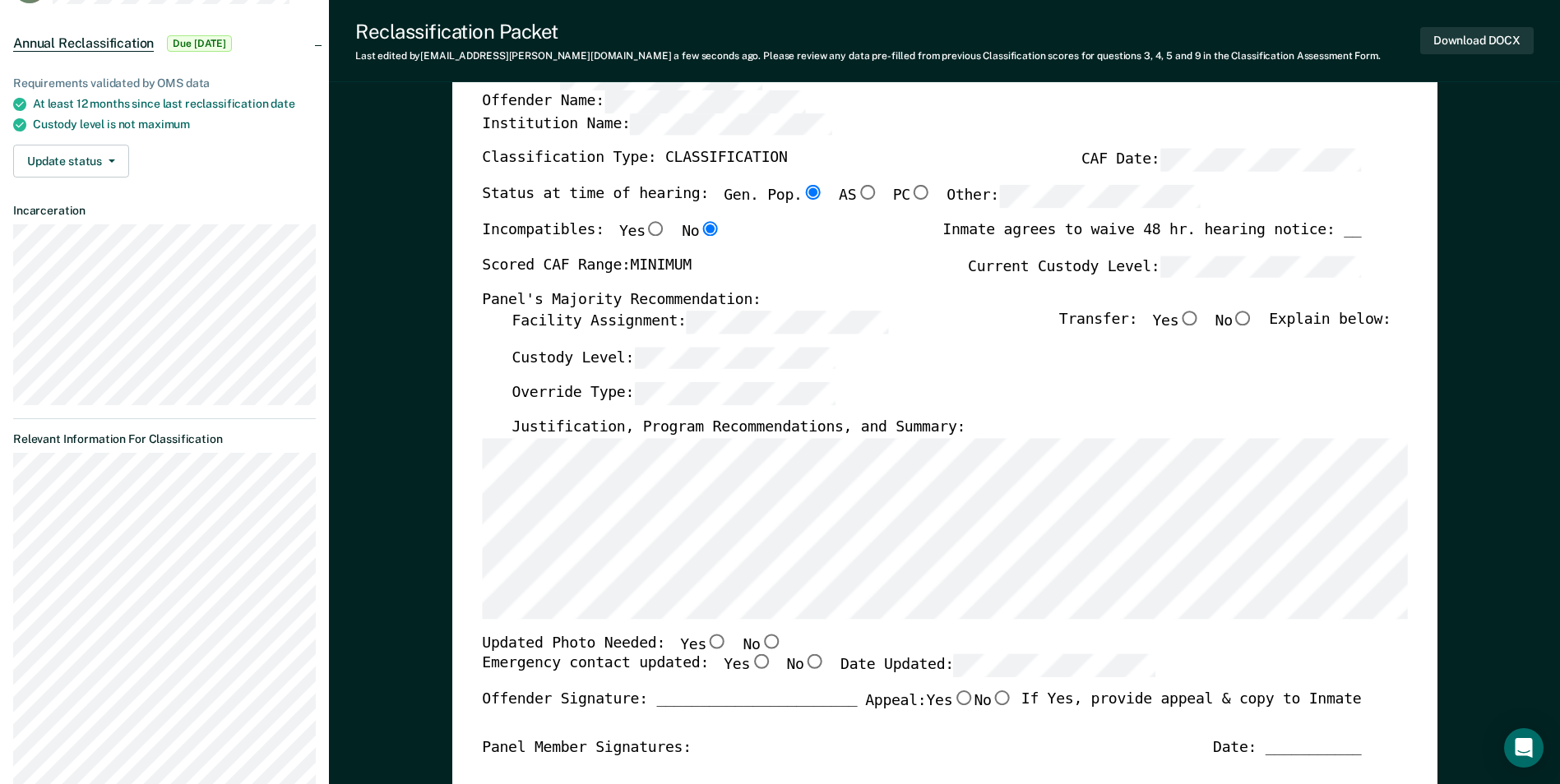
scroll to position [164, 0]
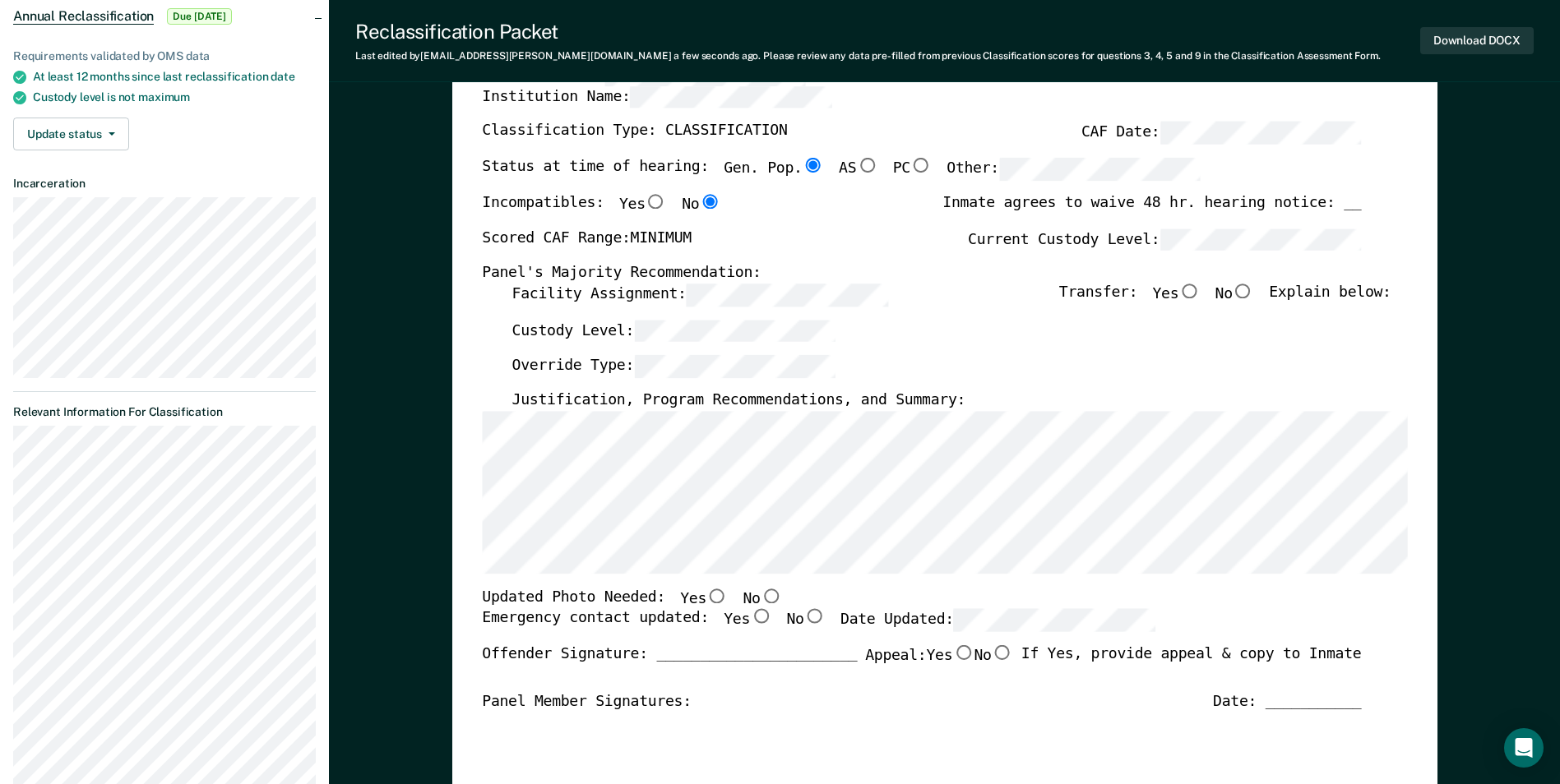
click at [759, 590] on input "No" at bounding box center [770, 596] width 21 height 15
type textarea "x"
radio input "true"
click at [750, 616] on input "Yes" at bounding box center [761, 617] width 21 height 15
type textarea "x"
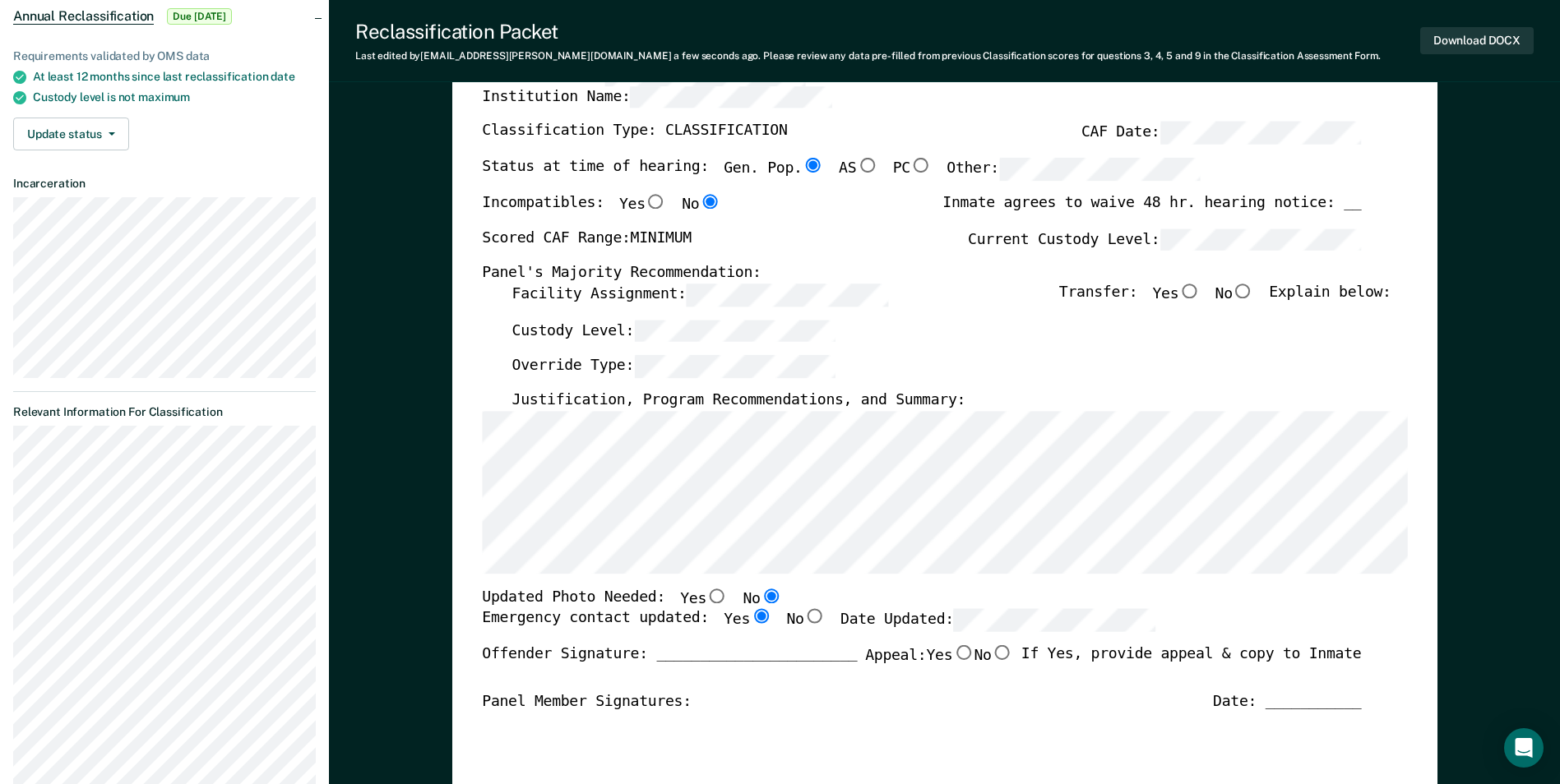
radio input "true"
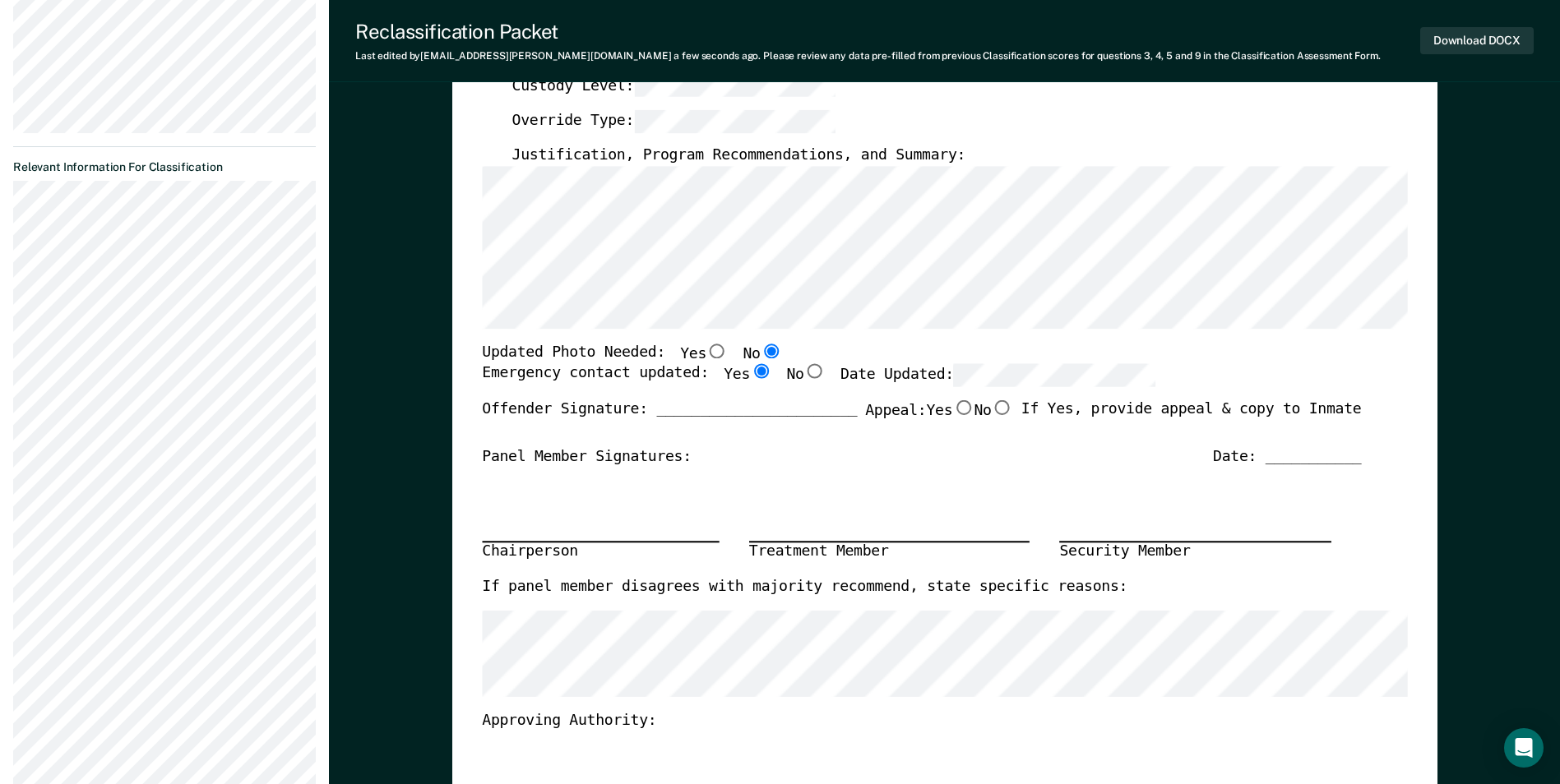
scroll to position [411, 0]
type textarea "x"
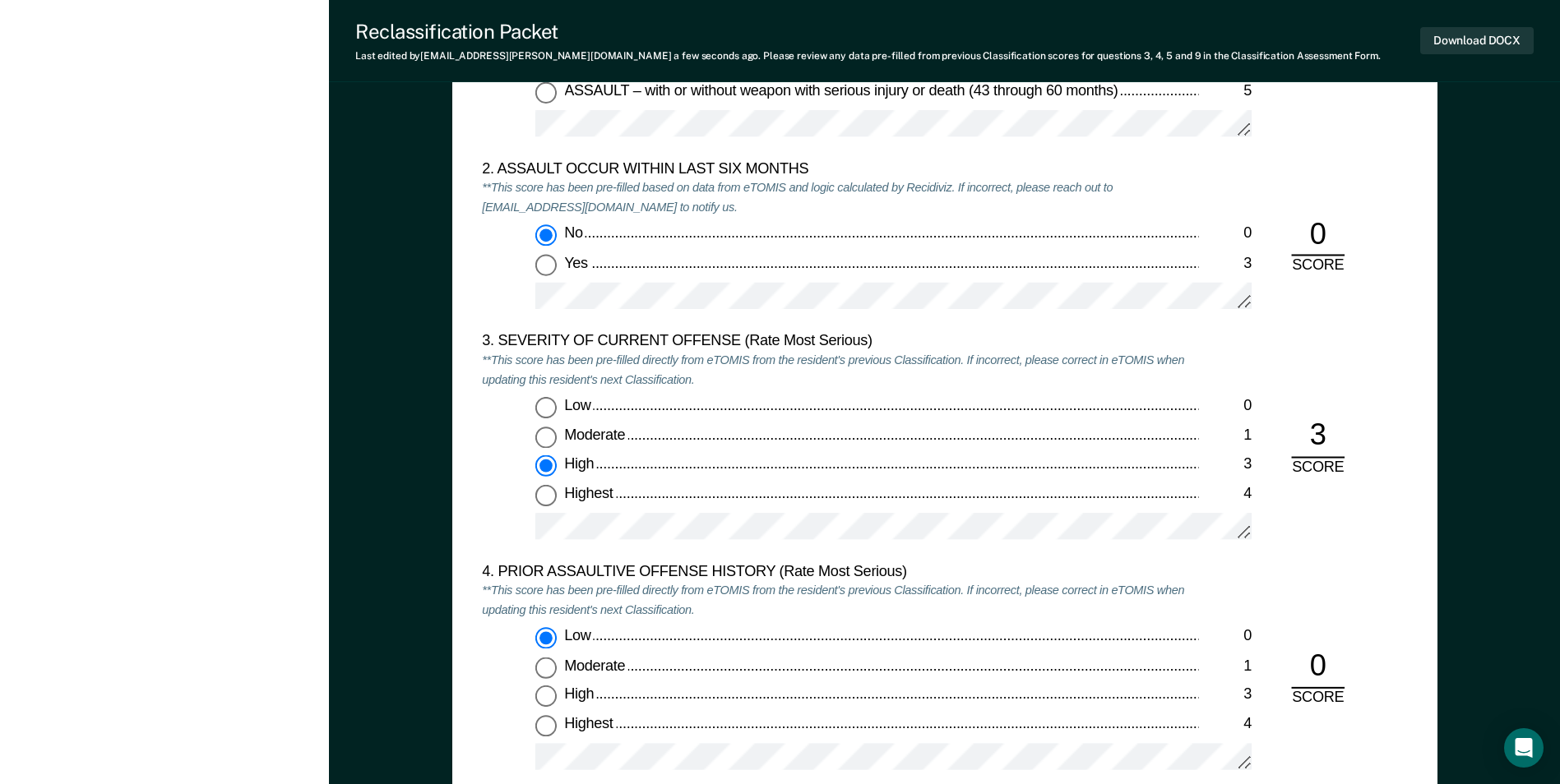
scroll to position [1809, 0]
